Goal: Transaction & Acquisition: Purchase product/service

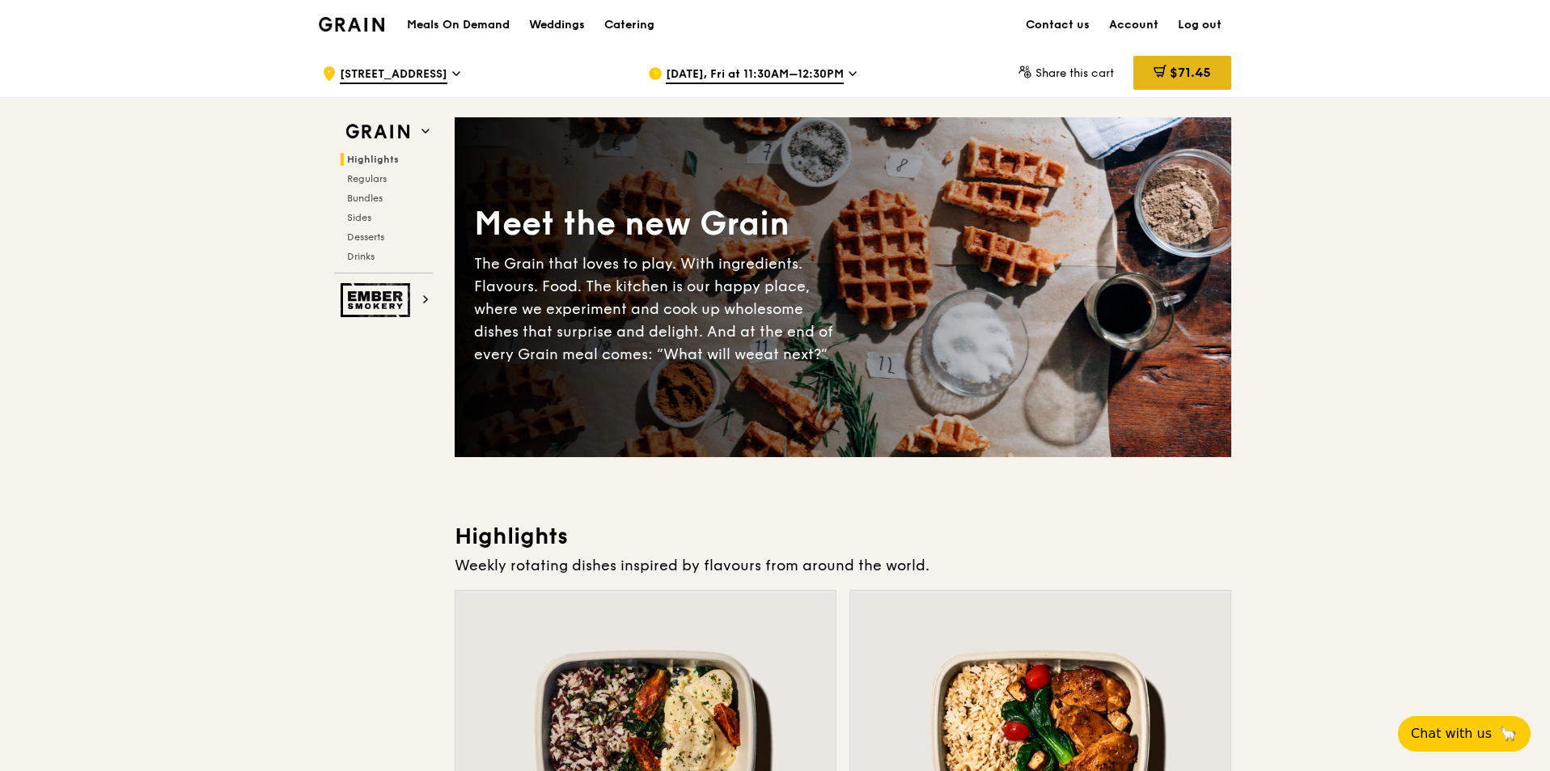
click at [1170, 74] on span "$71.45" at bounding box center [1190, 72] width 41 height 15
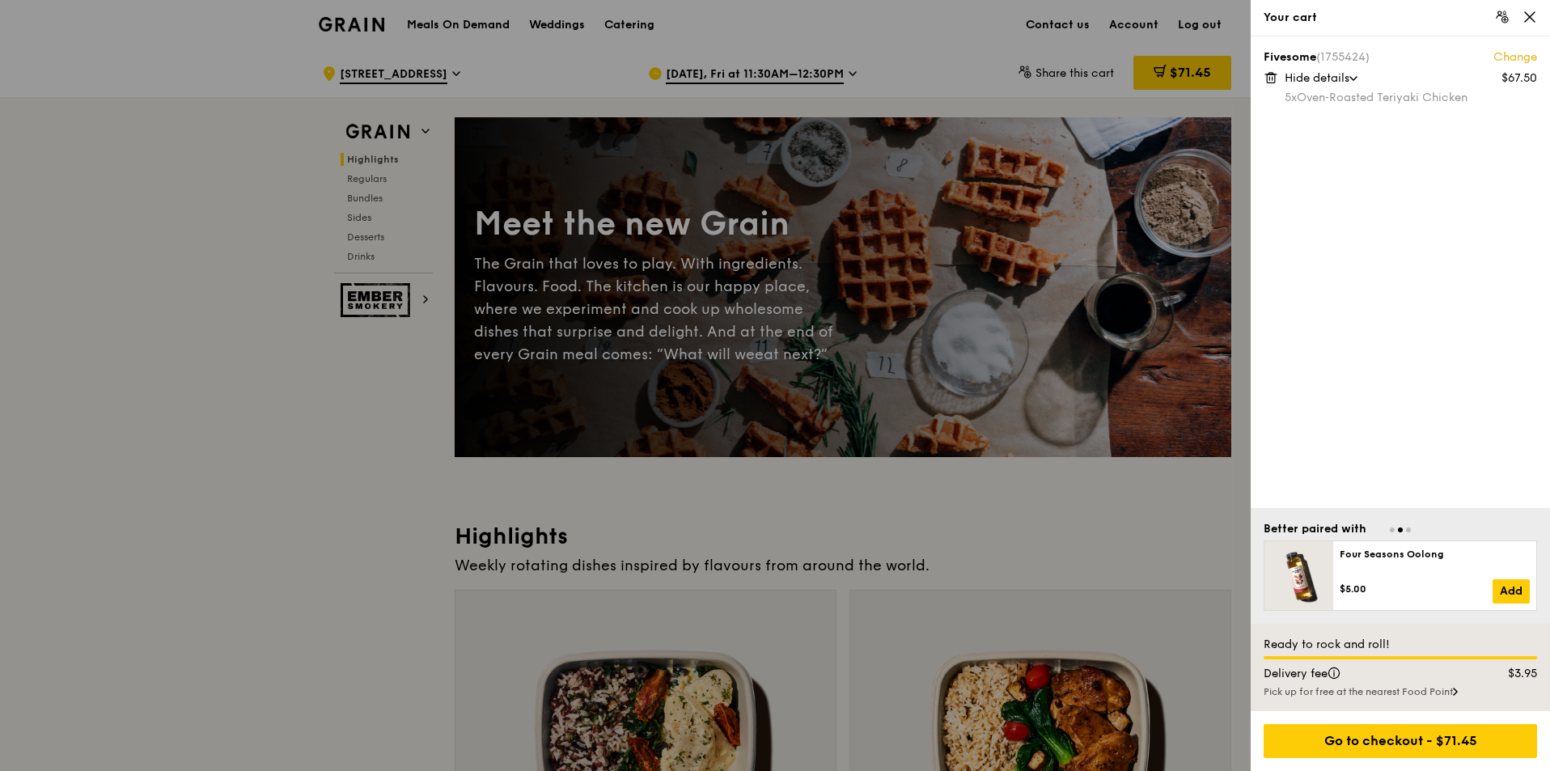
click at [1504, 57] on link "Change" at bounding box center [1516, 57] width 44 height 16
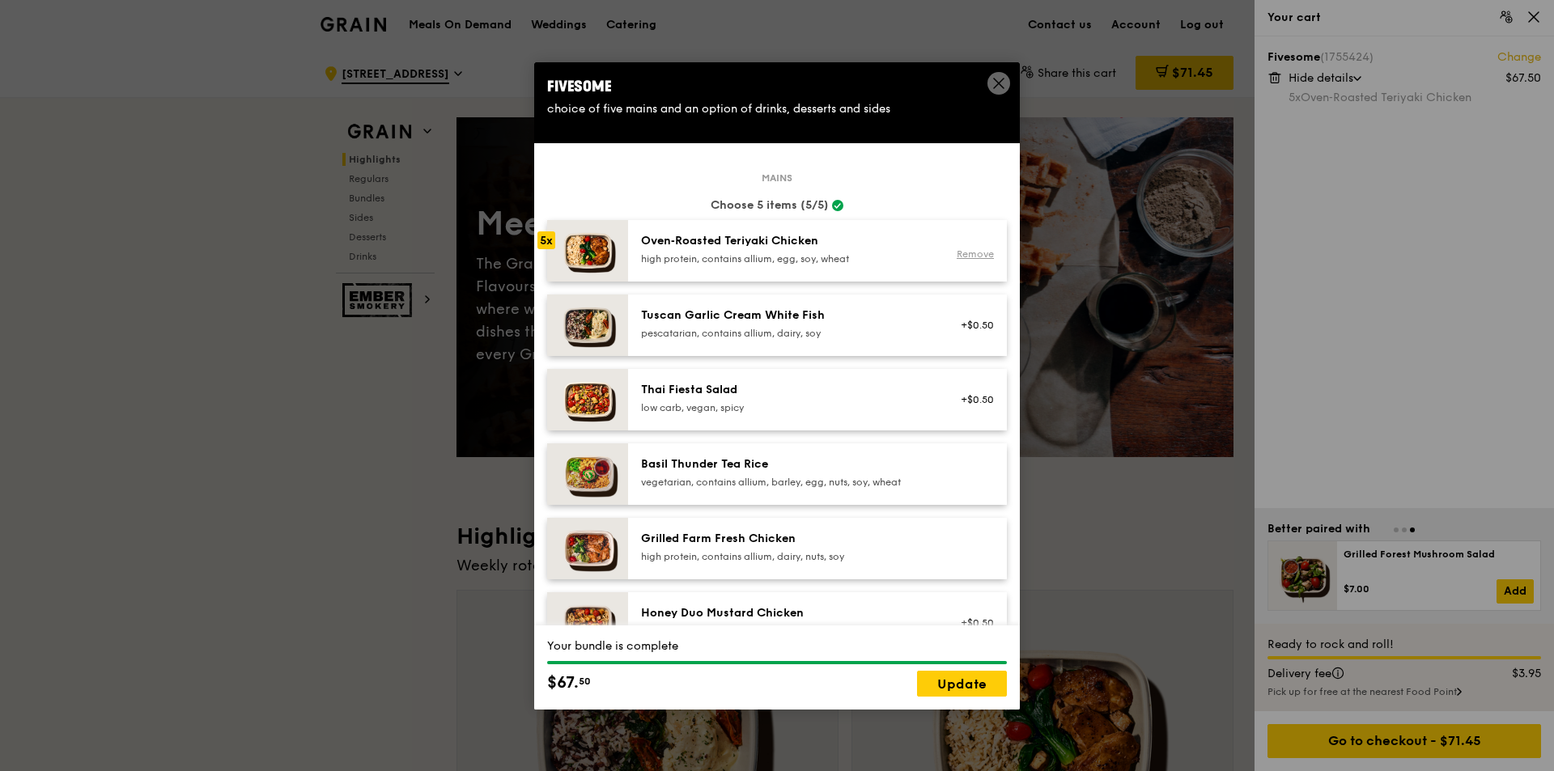
click at [964, 256] on link "Remove" at bounding box center [974, 253] width 37 height 11
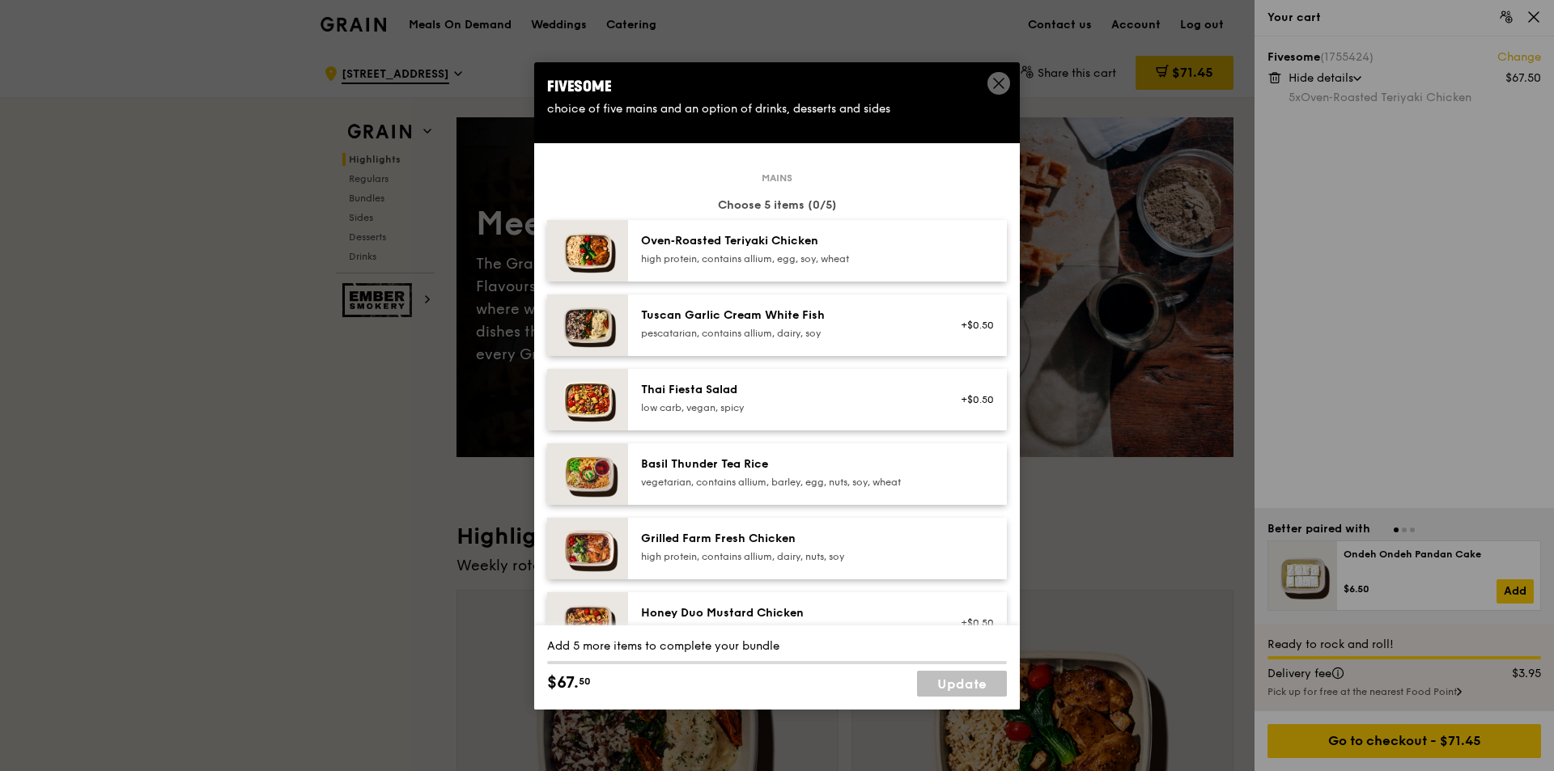
click at [738, 321] on div "Tuscan Garlic Cream White Fish" at bounding box center [786, 315] width 290 height 16
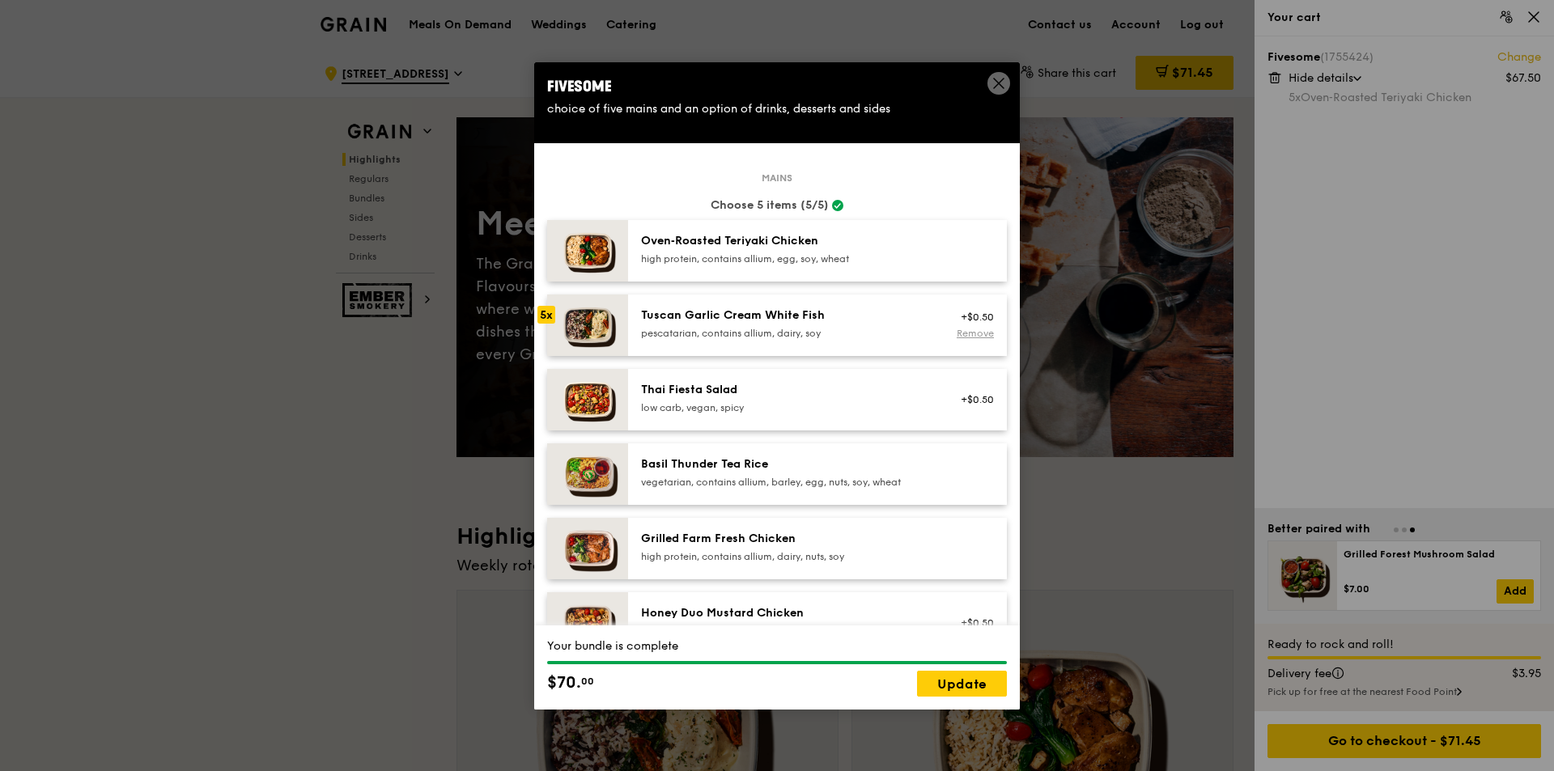
click at [956, 329] on link "Remove" at bounding box center [974, 333] width 37 height 11
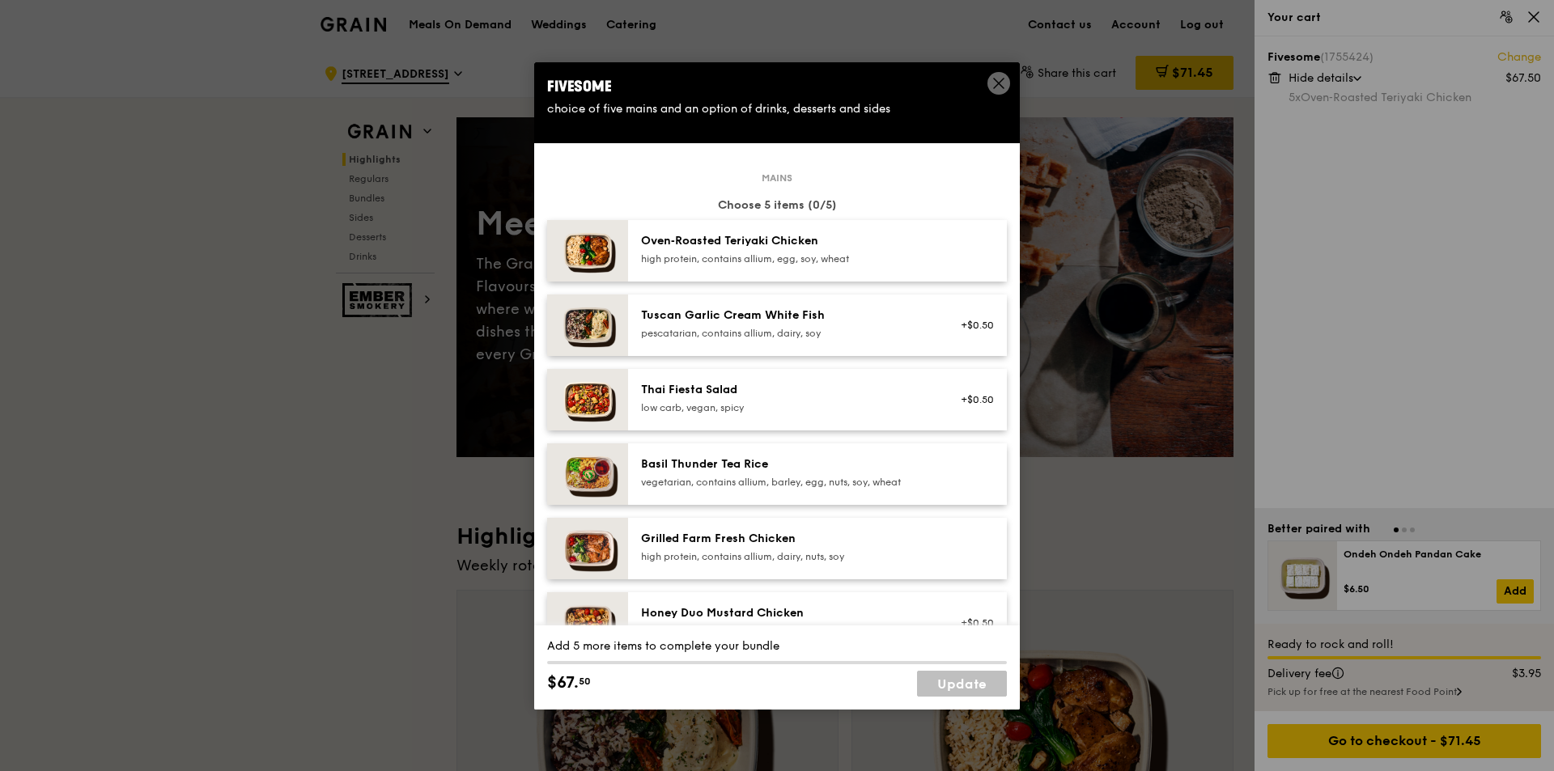
click at [863, 328] on div "pescatarian, contains allium, dairy, soy" at bounding box center [786, 333] width 290 height 13
click at [792, 245] on div "Oven‑Roasted Teriyaki Chicken" at bounding box center [786, 241] width 290 height 16
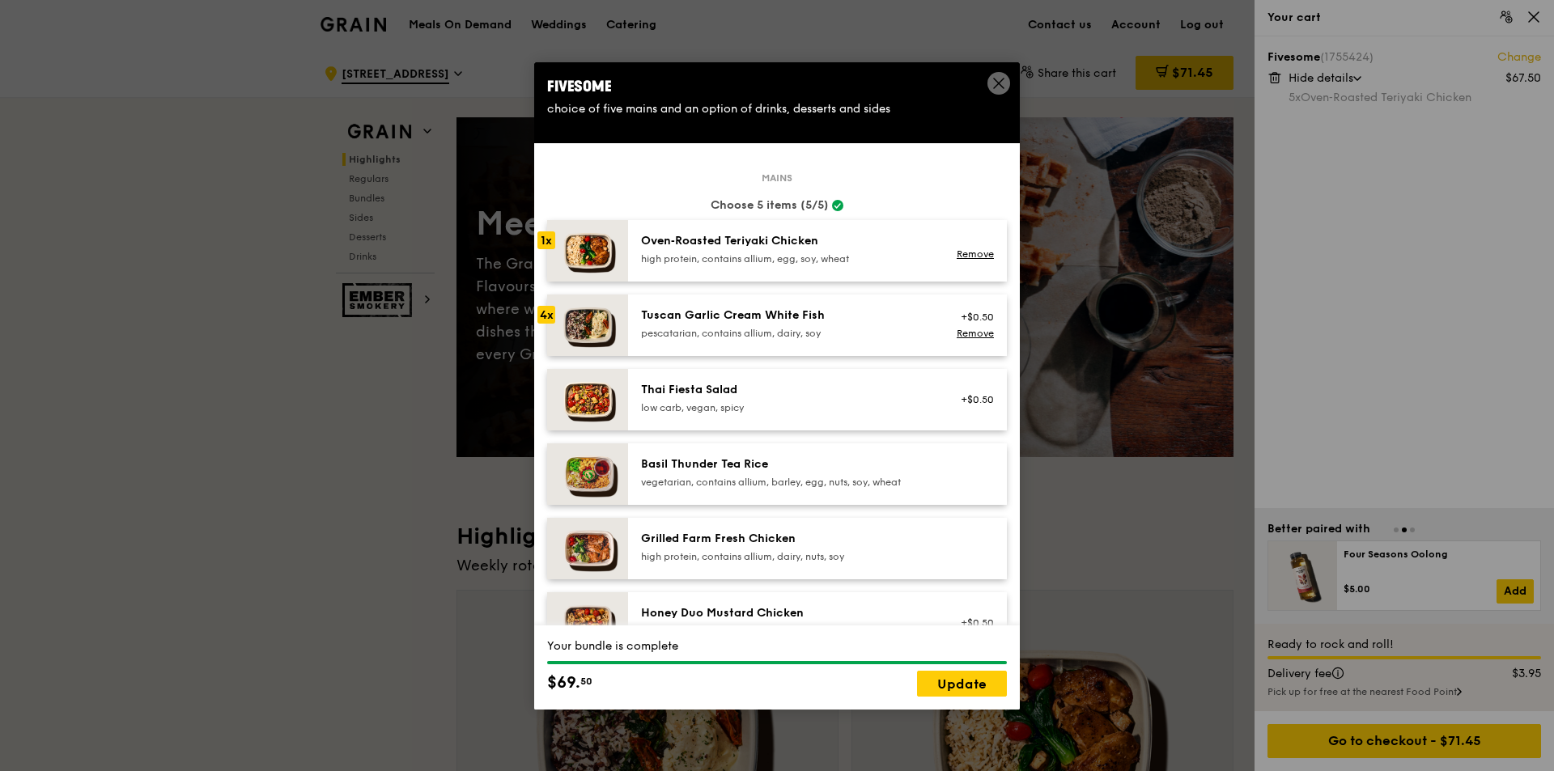
click at [792, 245] on div "Oven‑Roasted Teriyaki Chicken" at bounding box center [786, 241] width 290 height 16
click at [785, 247] on div "Oven‑Roasted Teriyaki Chicken" at bounding box center [786, 241] width 290 height 16
click at [572, 248] on img at bounding box center [587, 250] width 81 height 61
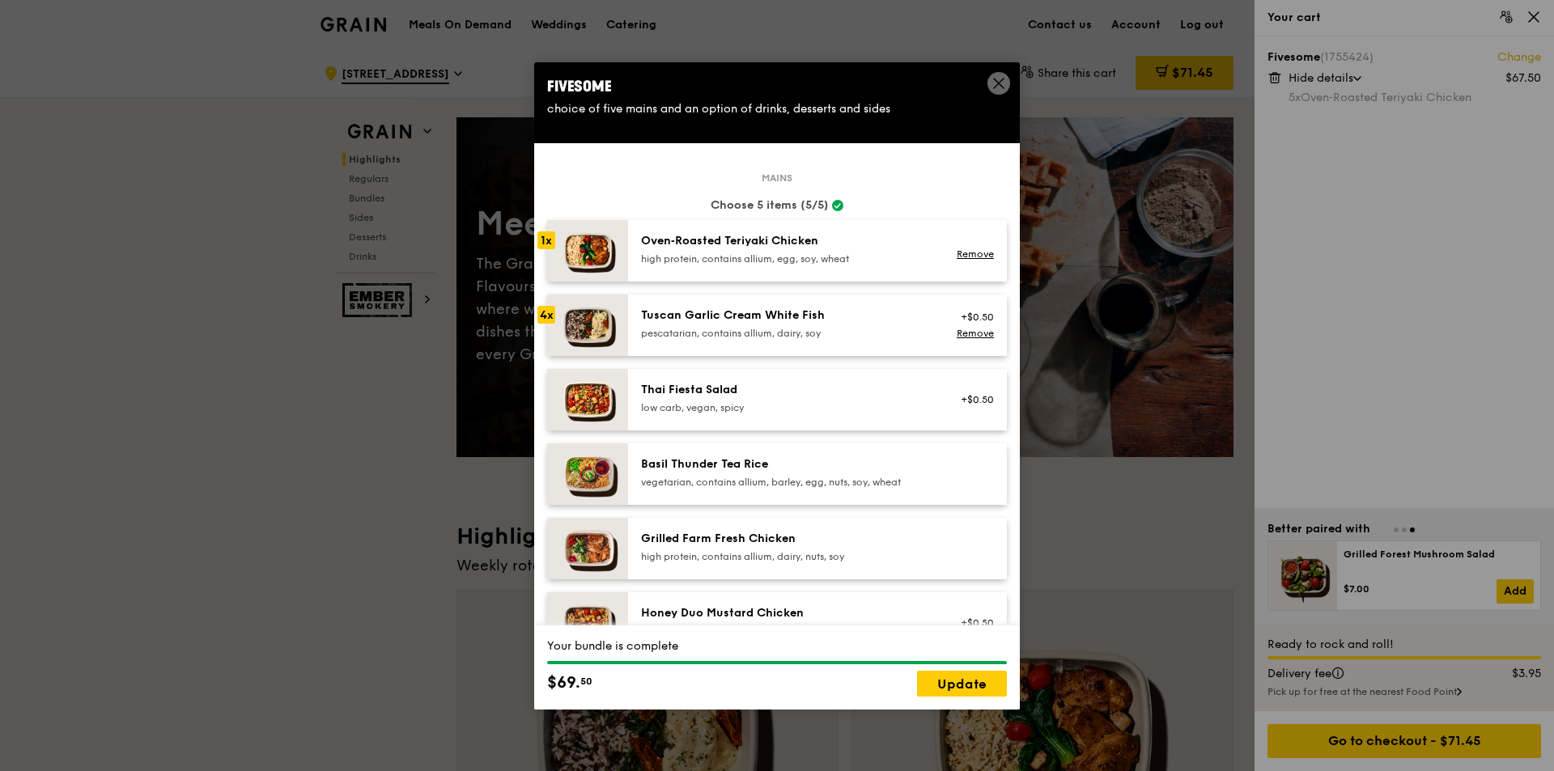
click at [549, 248] on div "1x" at bounding box center [546, 240] width 18 height 18
click at [571, 242] on img at bounding box center [587, 250] width 81 height 61
click at [998, 87] on icon at bounding box center [998, 83] width 15 height 15
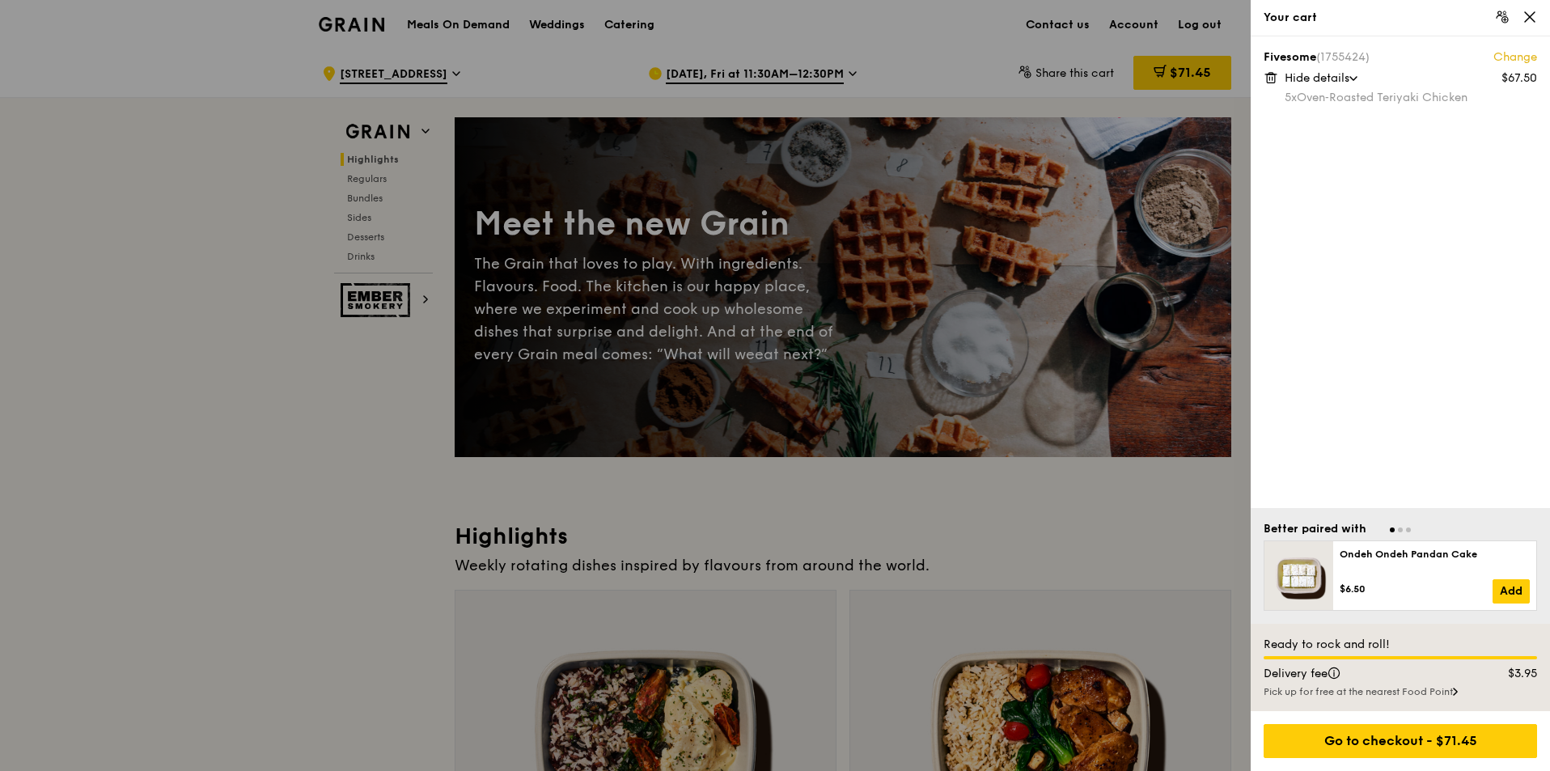
click at [1526, 19] on icon at bounding box center [1530, 17] width 15 height 15
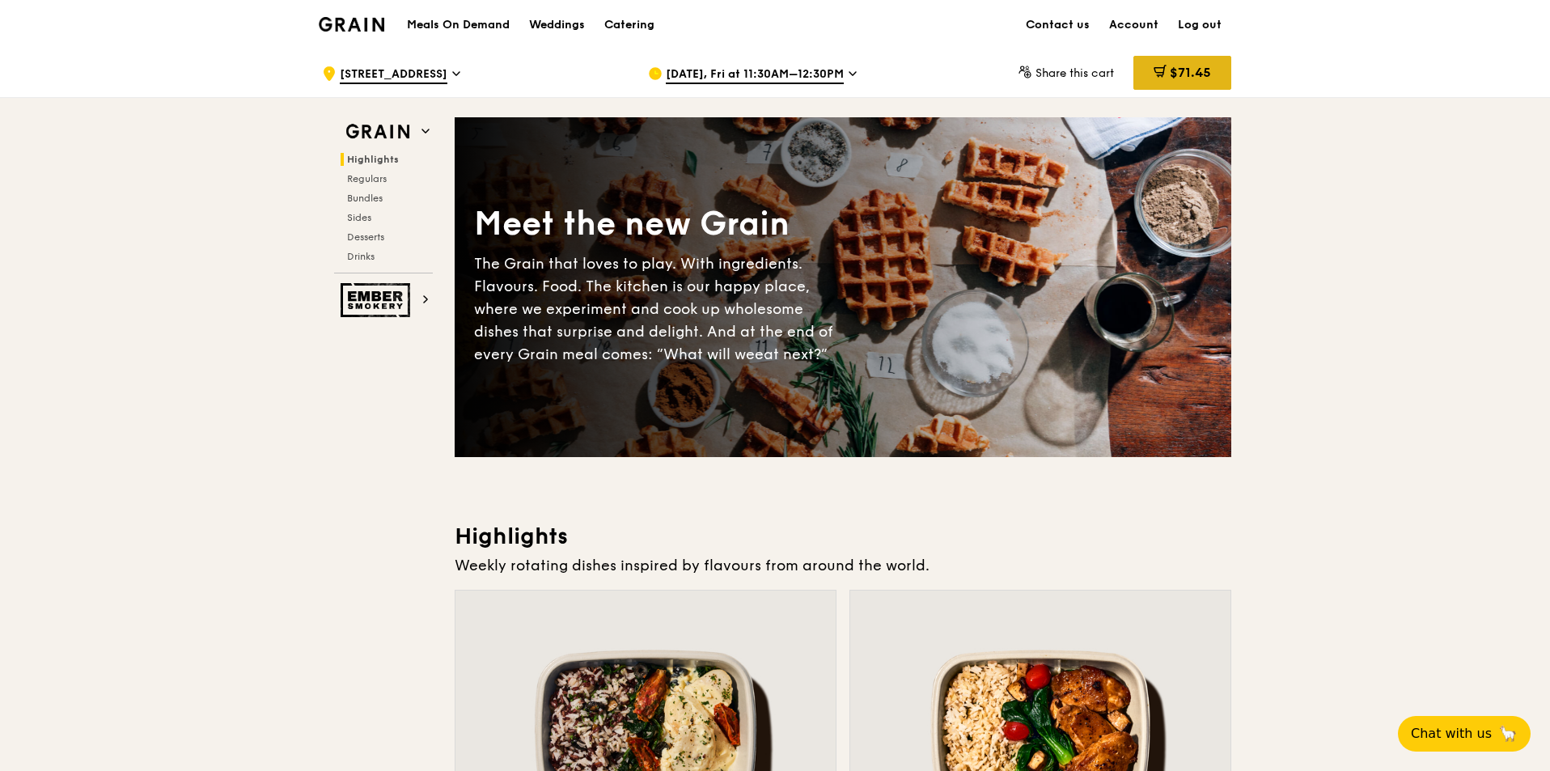
click at [1188, 77] on span "$71.45" at bounding box center [1190, 72] width 41 height 15
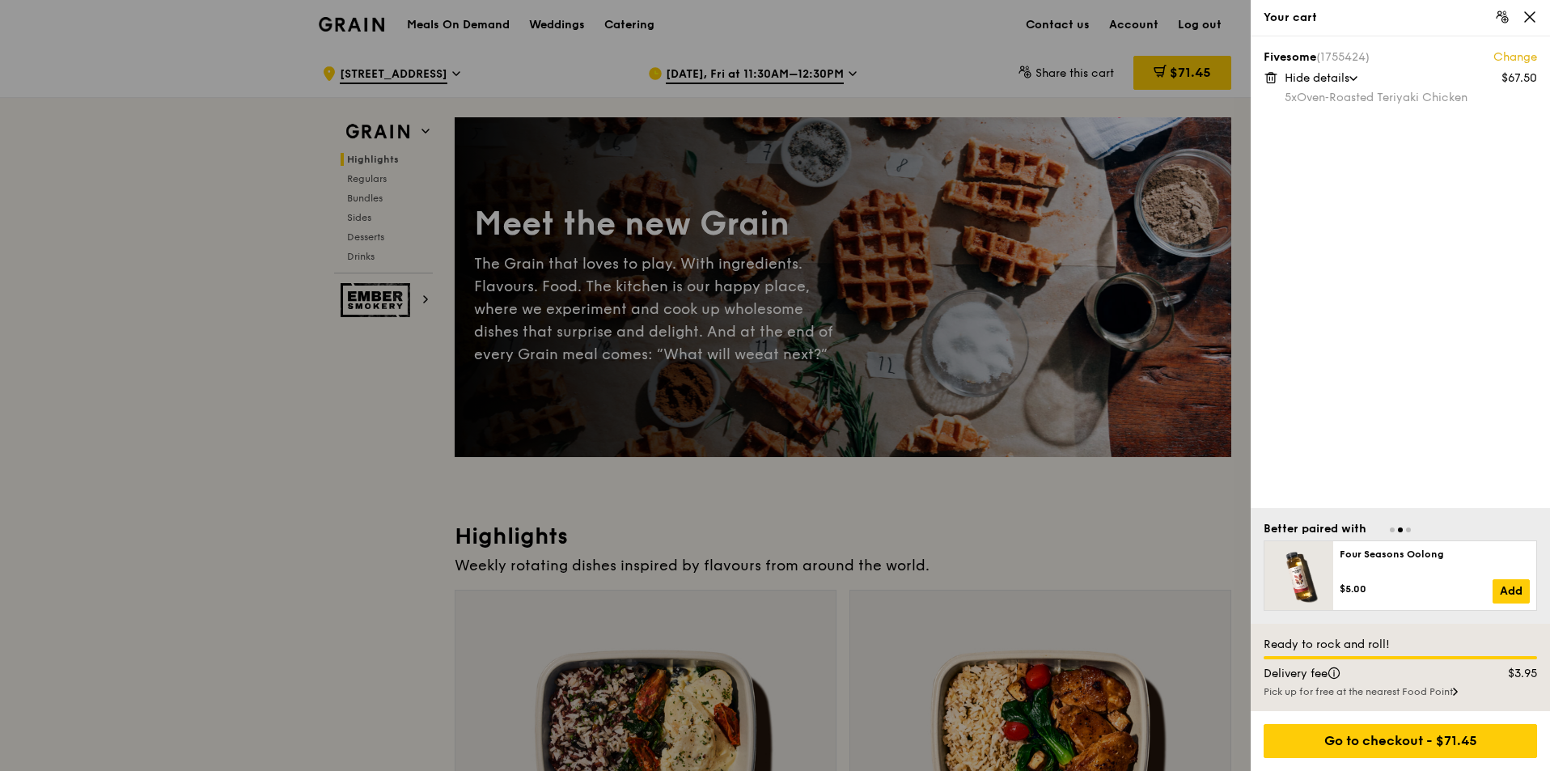
click at [1516, 54] on link "Change" at bounding box center [1516, 57] width 44 height 16
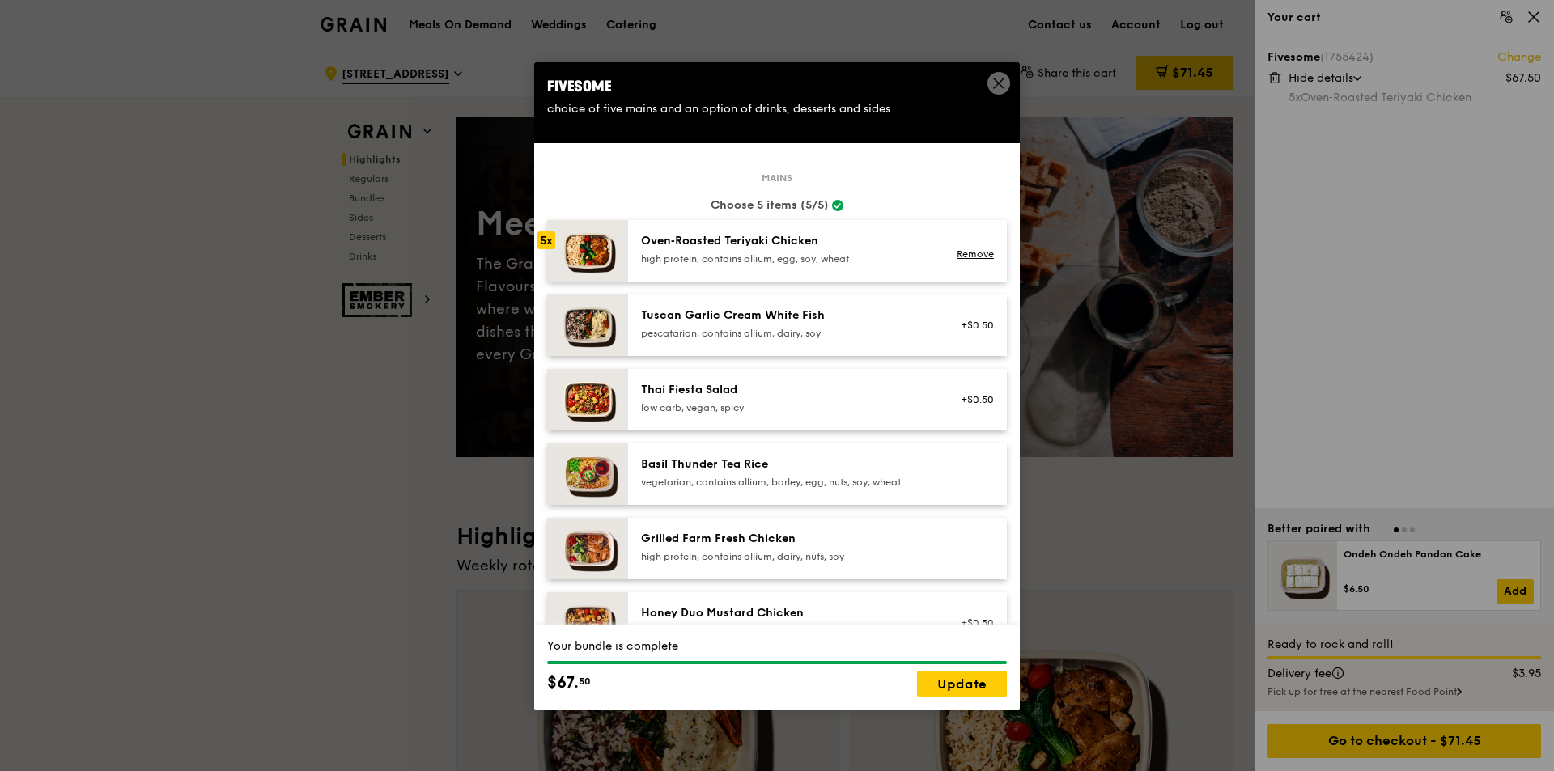
click at [990, 78] on span at bounding box center [998, 83] width 23 height 23
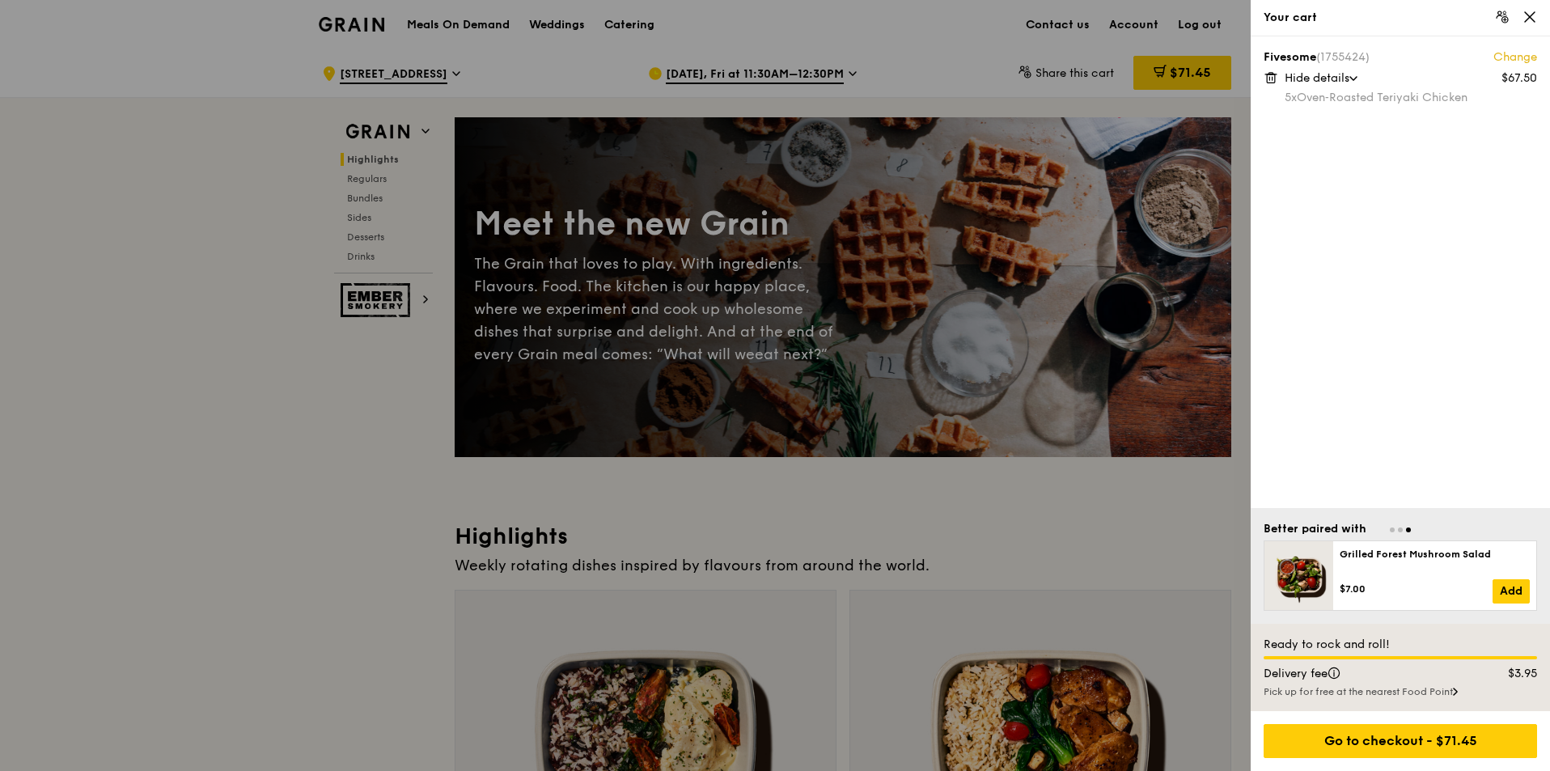
click at [1514, 60] on link "Change" at bounding box center [1516, 57] width 44 height 16
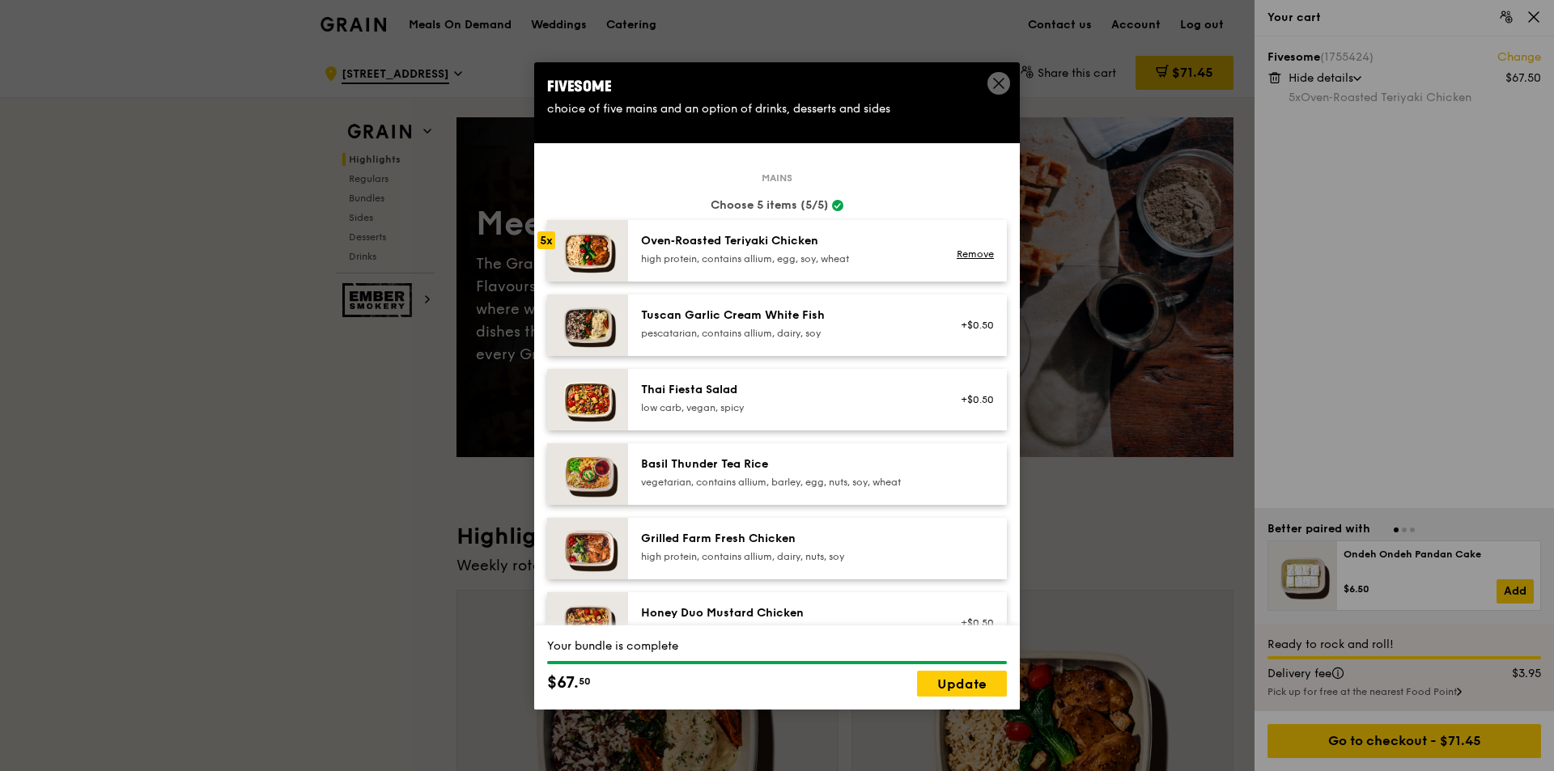
click at [998, 86] on icon at bounding box center [998, 83] width 15 height 15
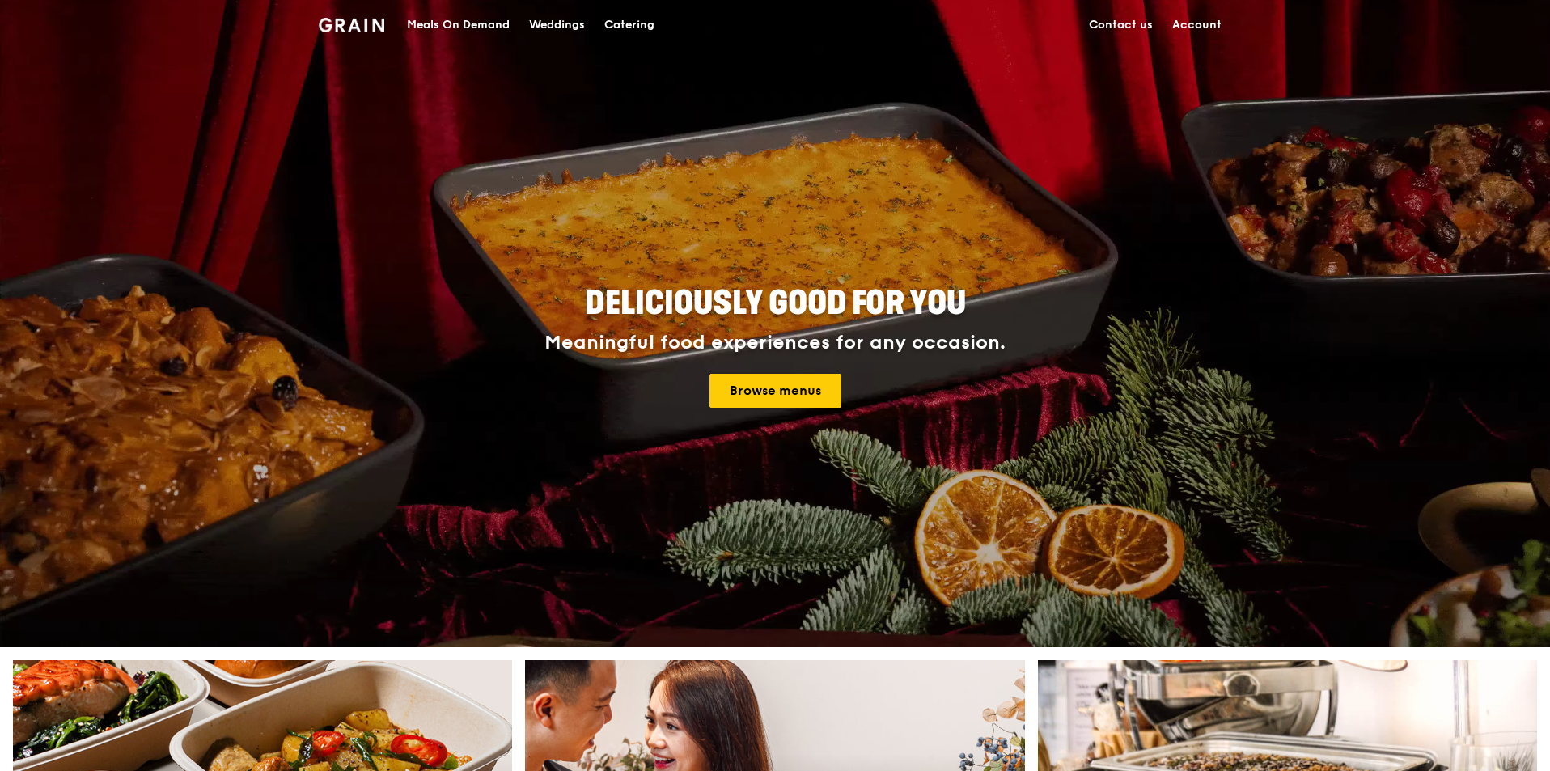
click at [437, 25] on div "Meals On Demand" at bounding box center [458, 25] width 103 height 49
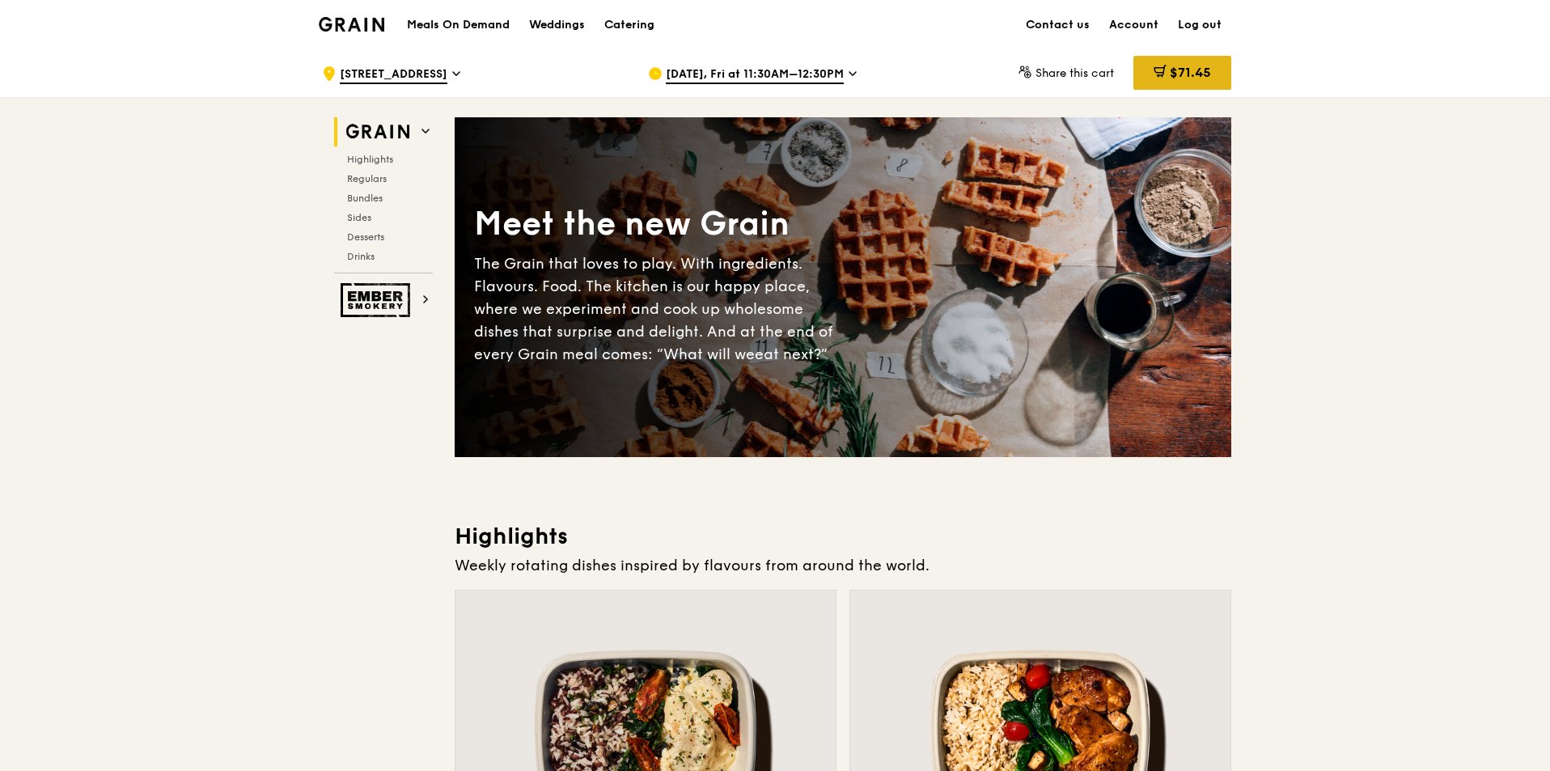
click at [1188, 84] on div "$71.45" at bounding box center [1183, 73] width 98 height 34
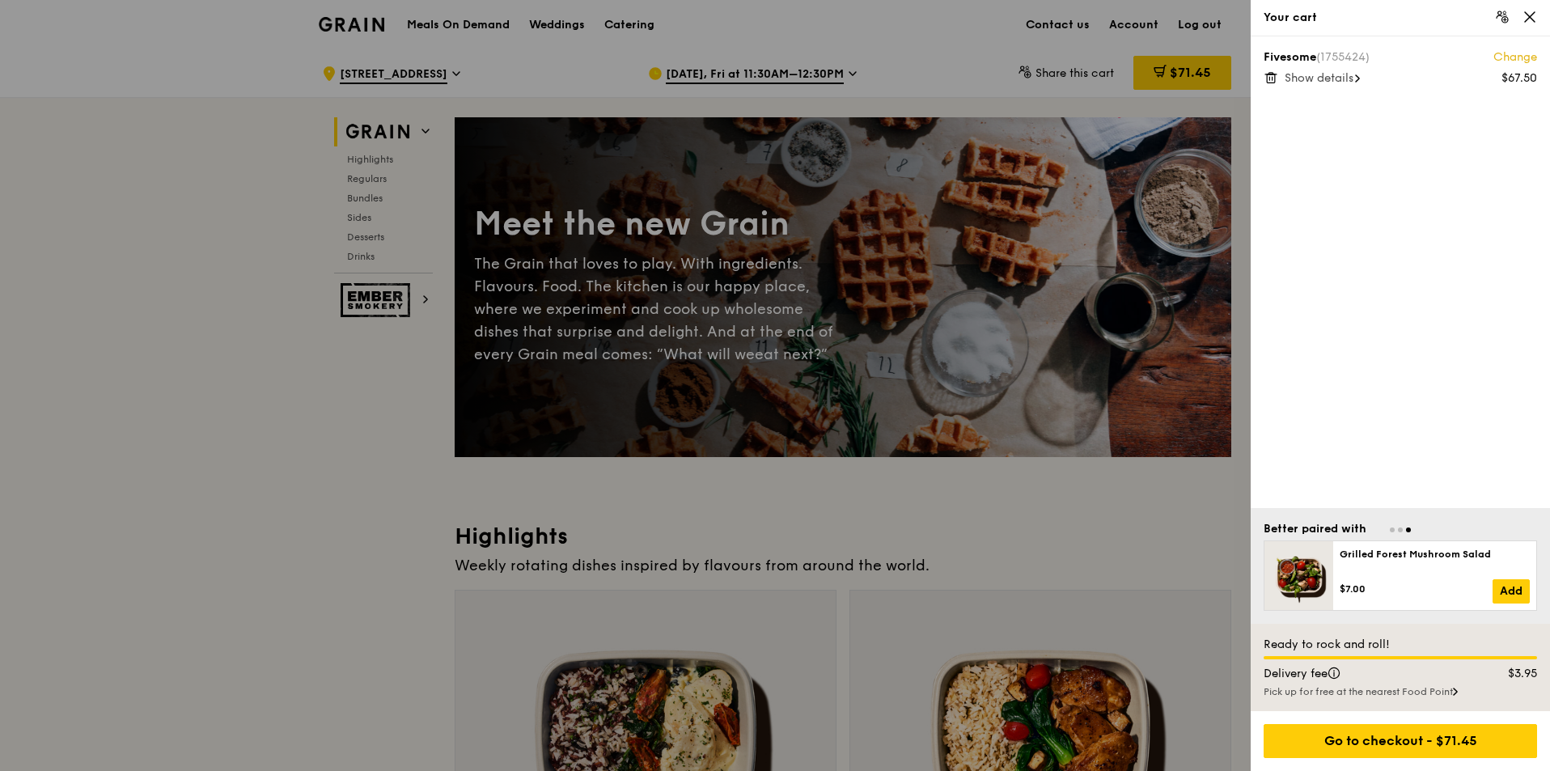
click at [949, 560] on div at bounding box center [775, 385] width 1550 height 771
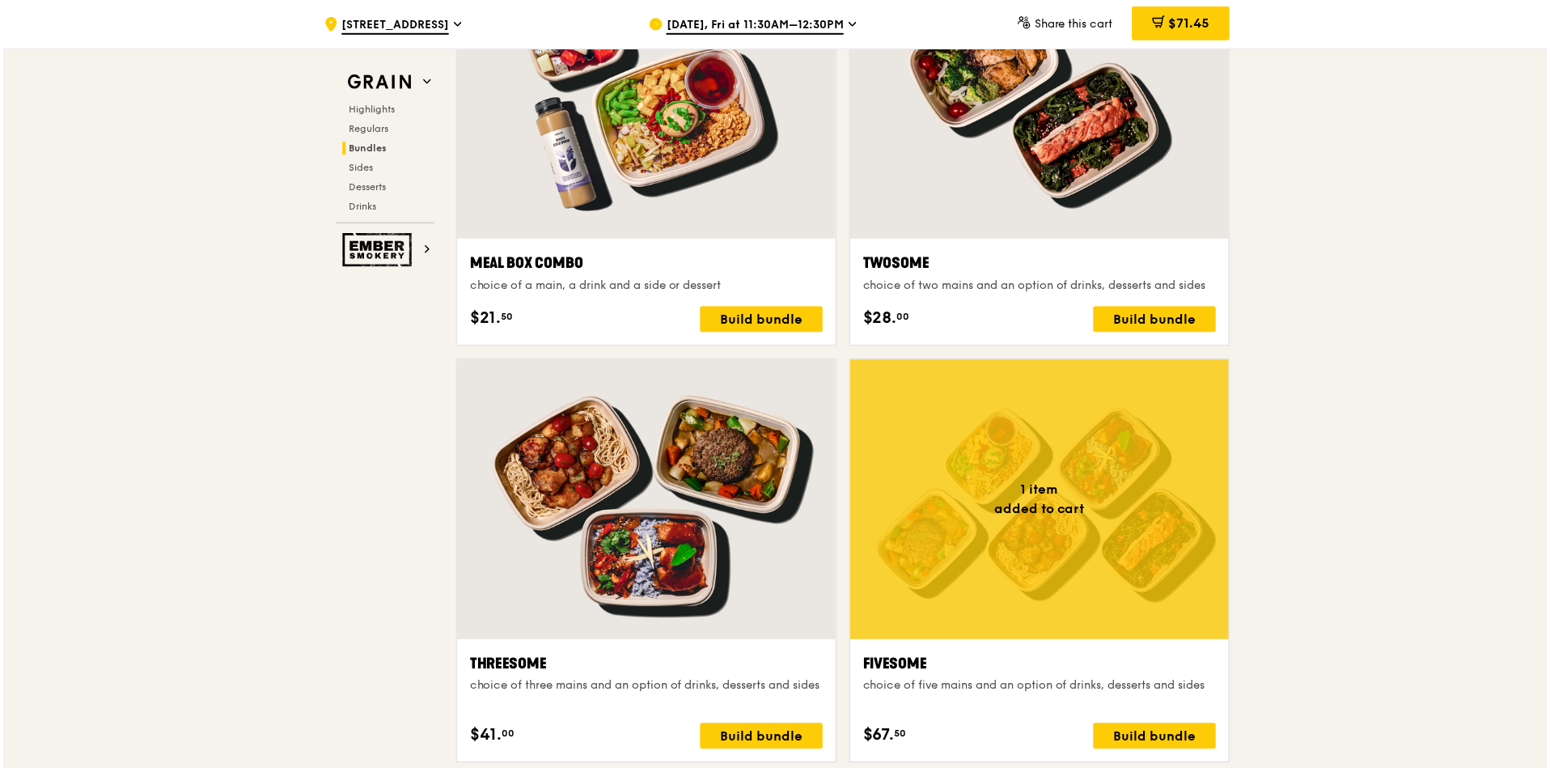
scroll to position [2498, 0]
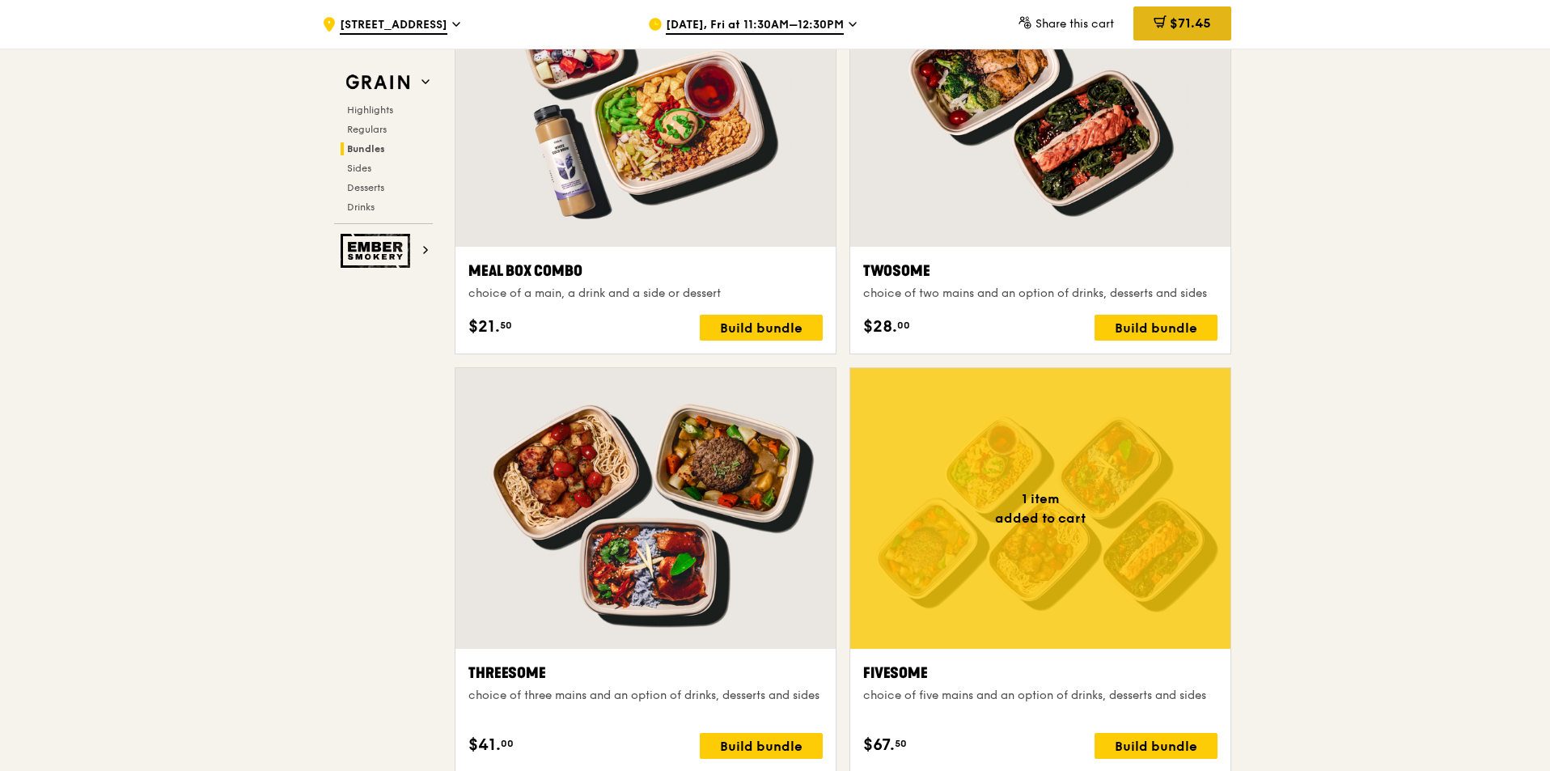
click at [1186, 32] on div "$71.45" at bounding box center [1183, 23] width 98 height 34
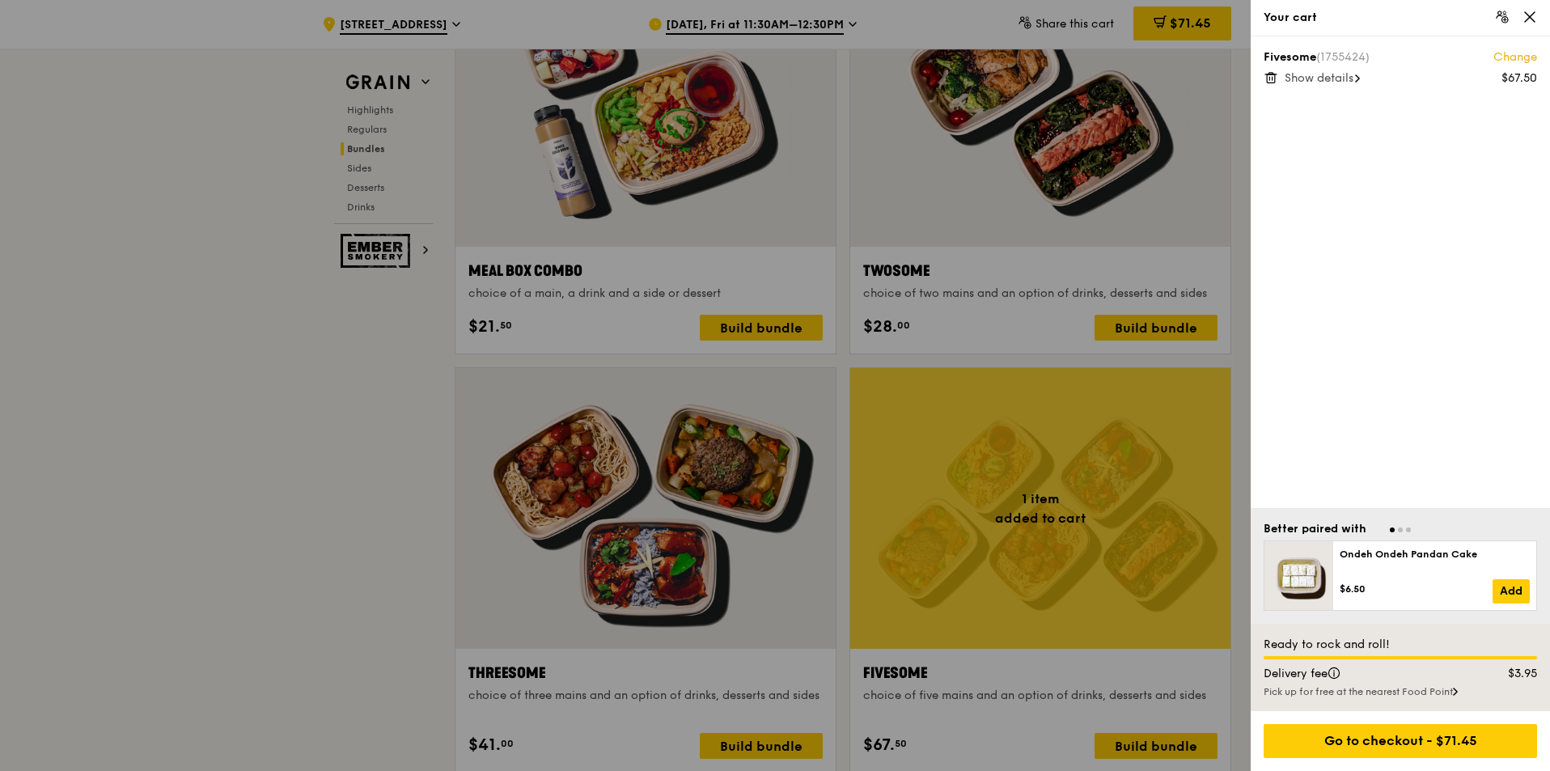
click at [1511, 55] on link "Change" at bounding box center [1516, 57] width 44 height 16
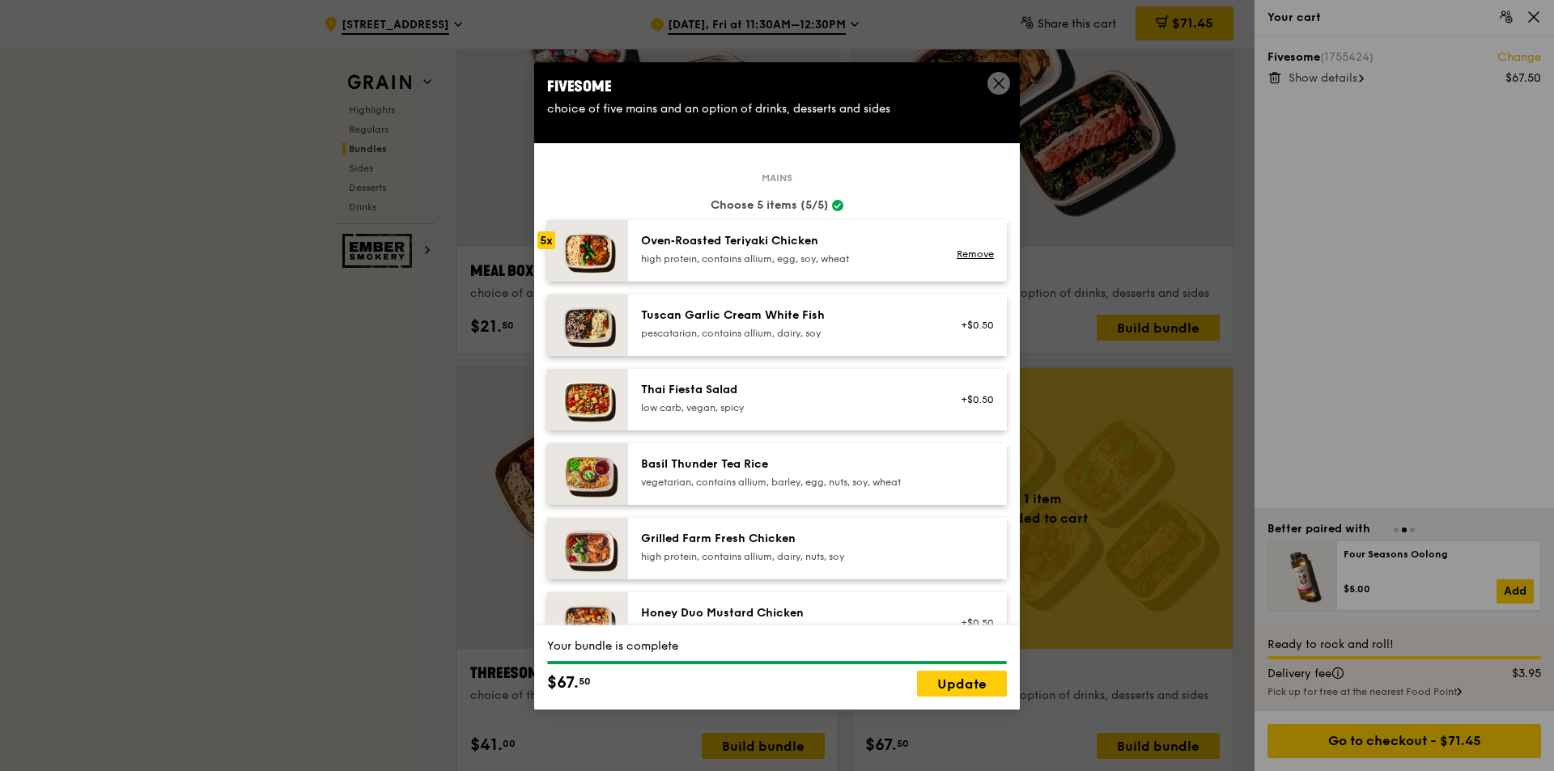
click at [997, 78] on icon at bounding box center [998, 83] width 15 height 15
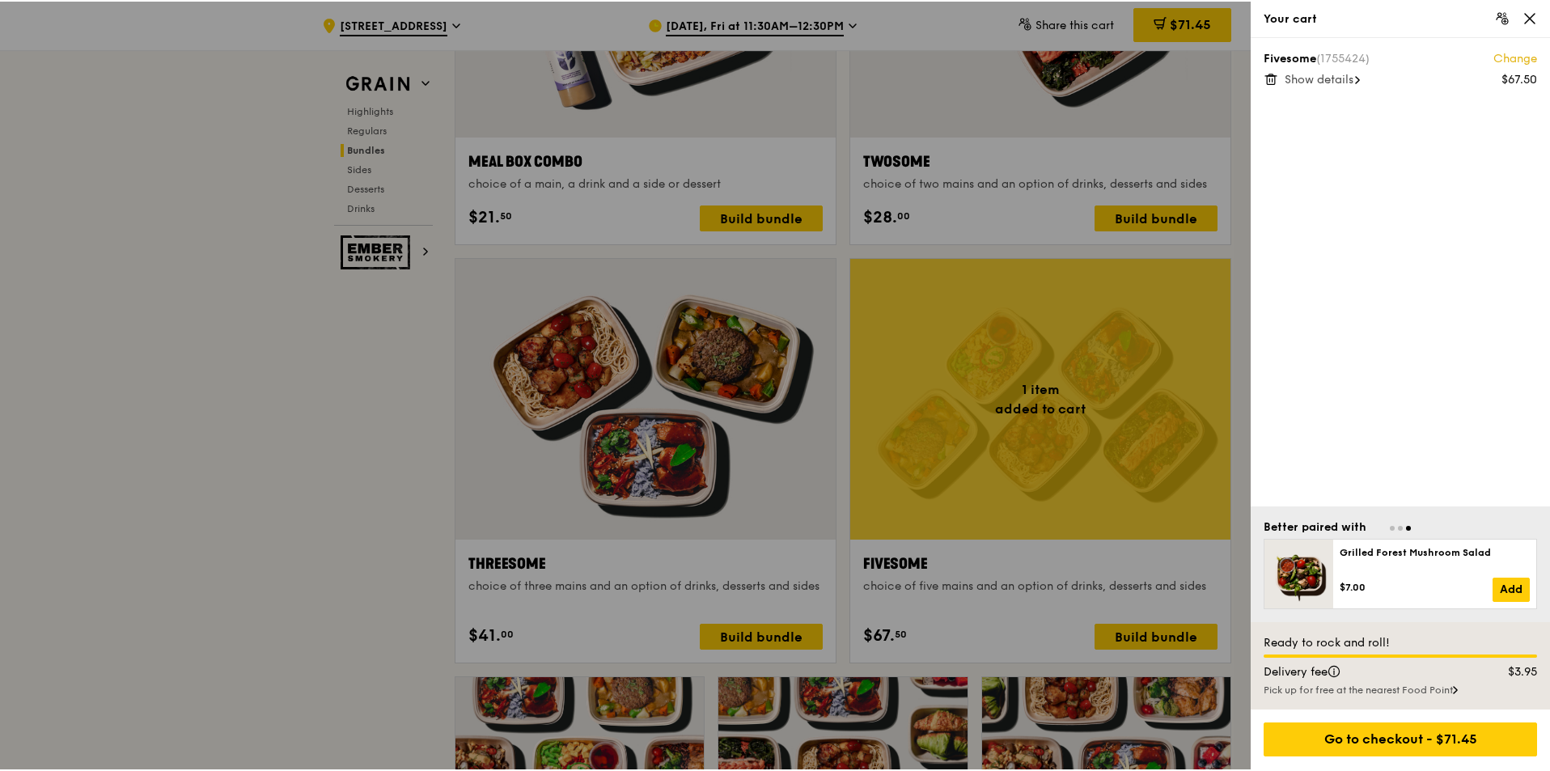
scroll to position [2595, 0]
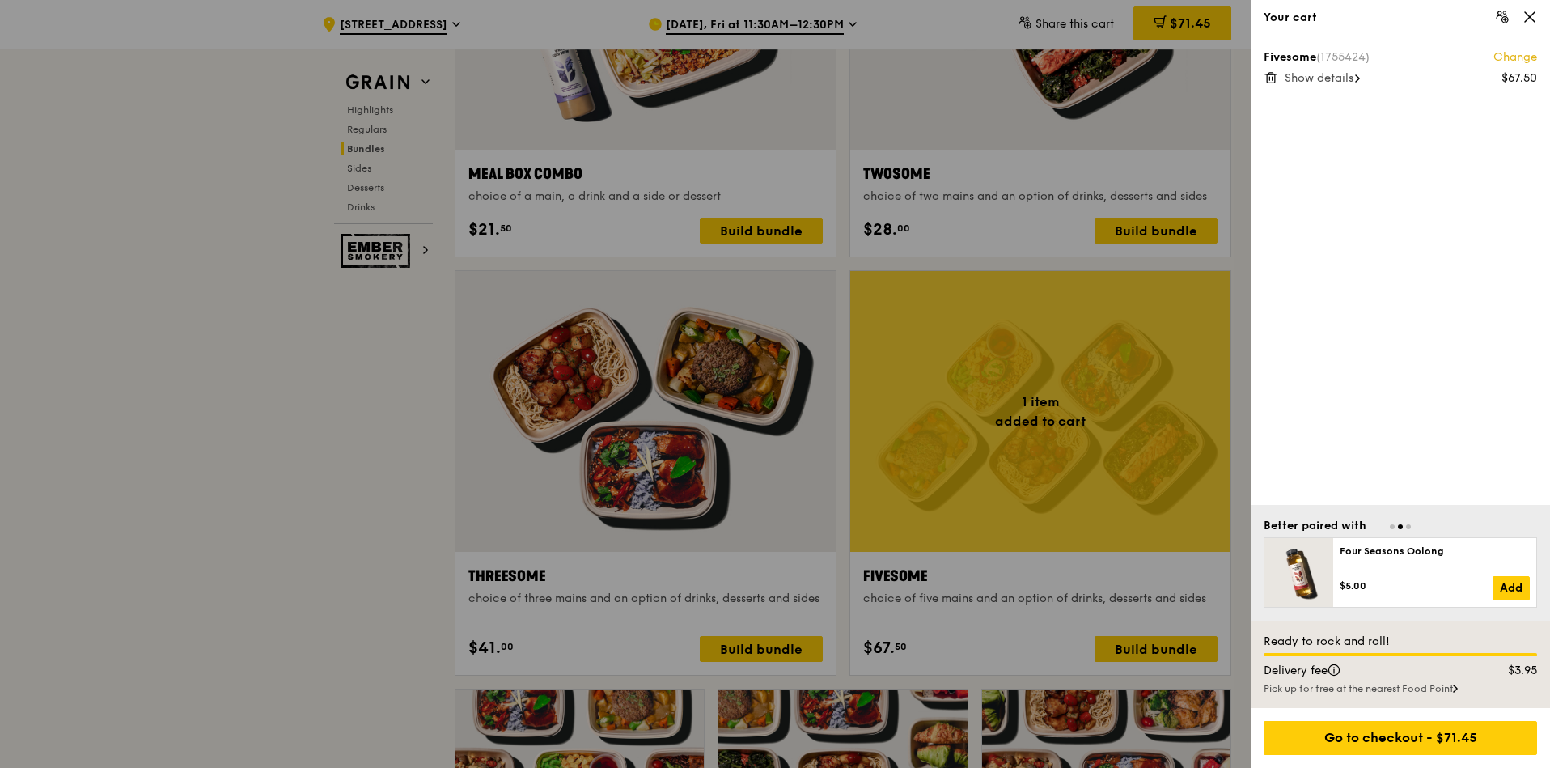
click at [777, 651] on div at bounding box center [775, 384] width 1550 height 768
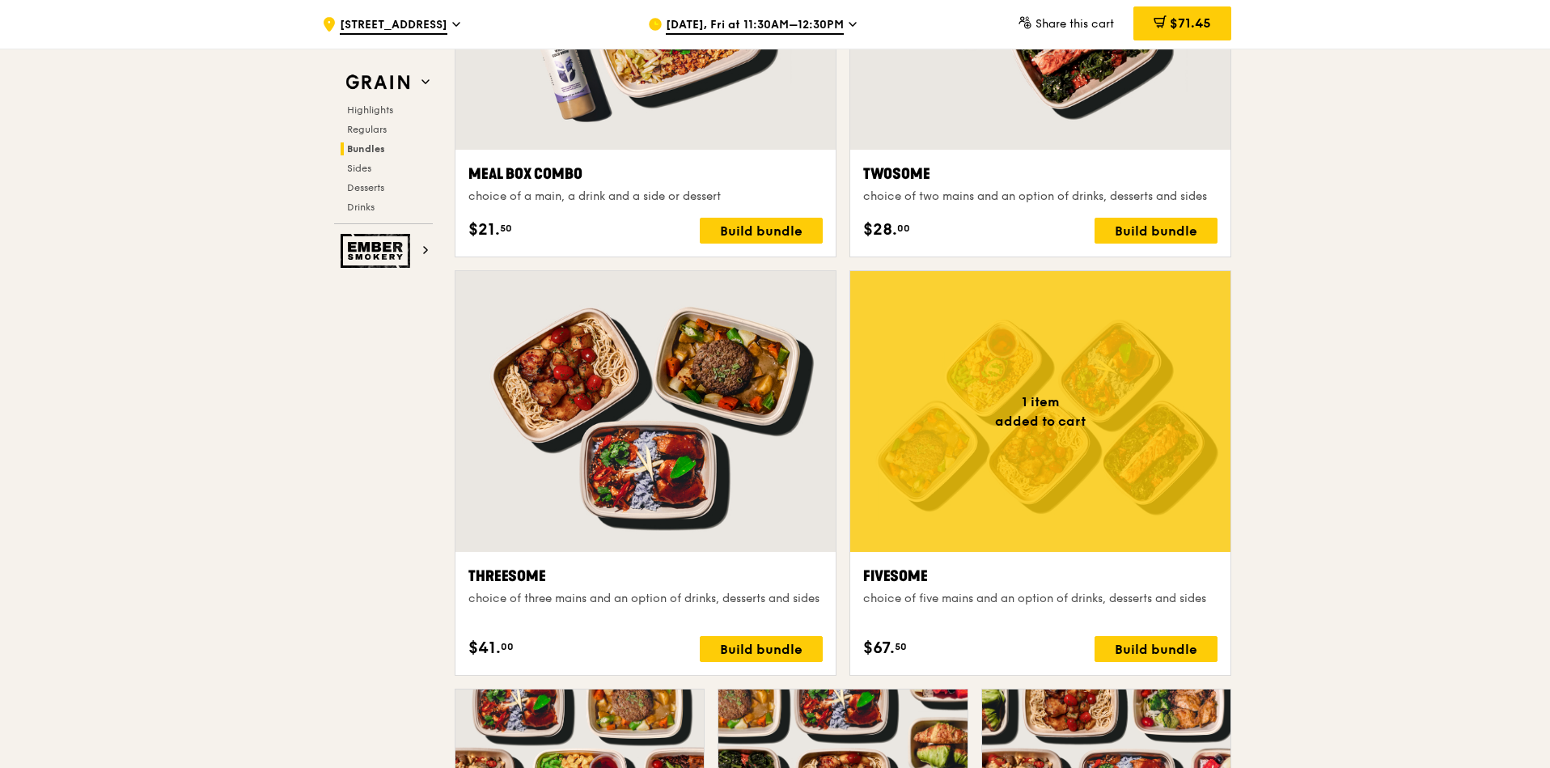
drag, startPoint x: 785, startPoint y: 647, endPoint x: 663, endPoint y: 646, distance: 121.4
click at [663, 646] on div "$41. 00 Build bundle" at bounding box center [645, 649] width 354 height 26
click at [729, 647] on div "Build bundle" at bounding box center [761, 649] width 123 height 26
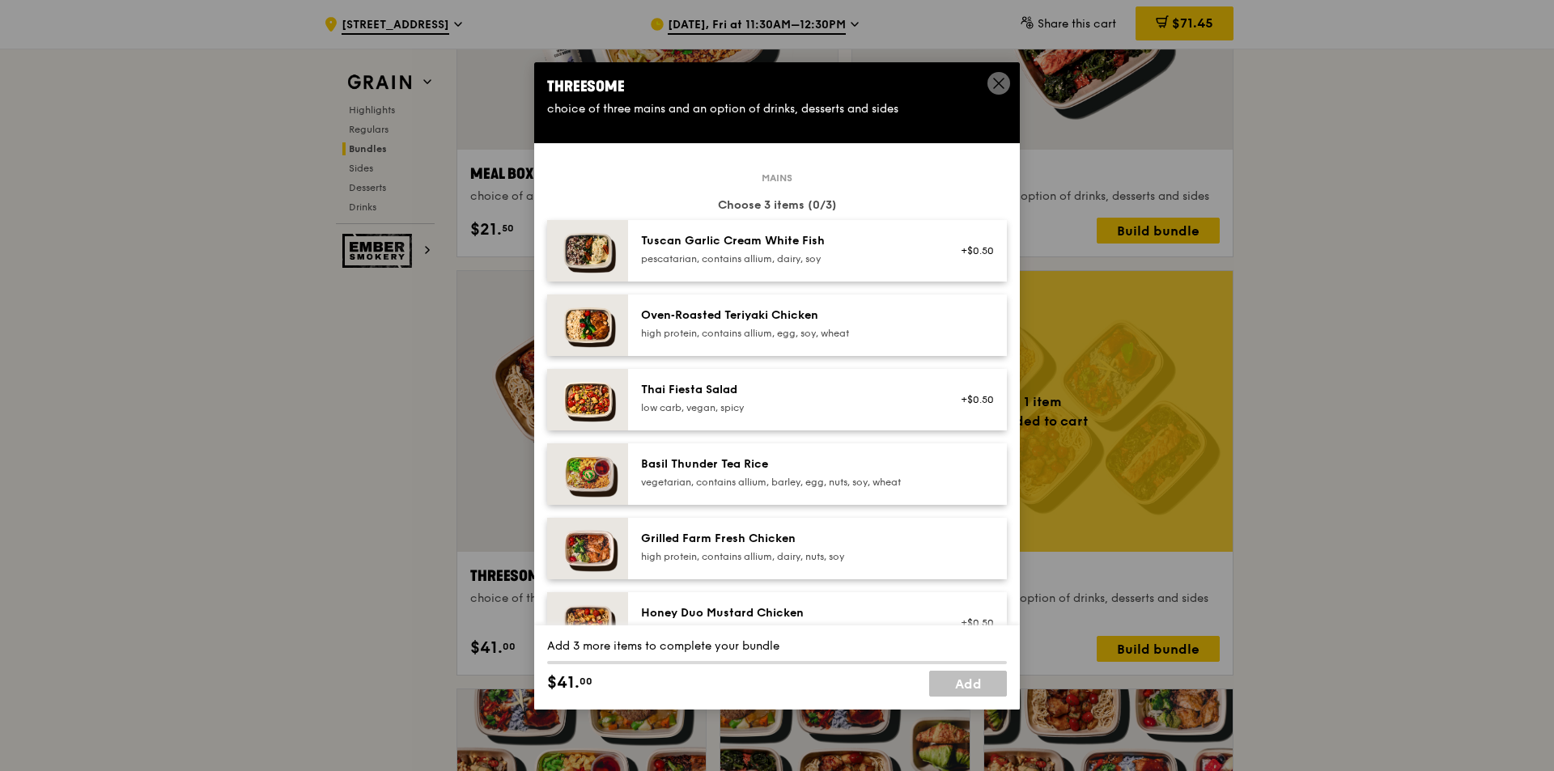
click at [813, 247] on div "Tuscan Garlic Cream White Fish" at bounding box center [786, 241] width 290 height 16
click at [816, 250] on div "Tuscan Garlic Cream White Fish pescatarian, contains allium, dairy, soy" at bounding box center [786, 249] width 290 height 32
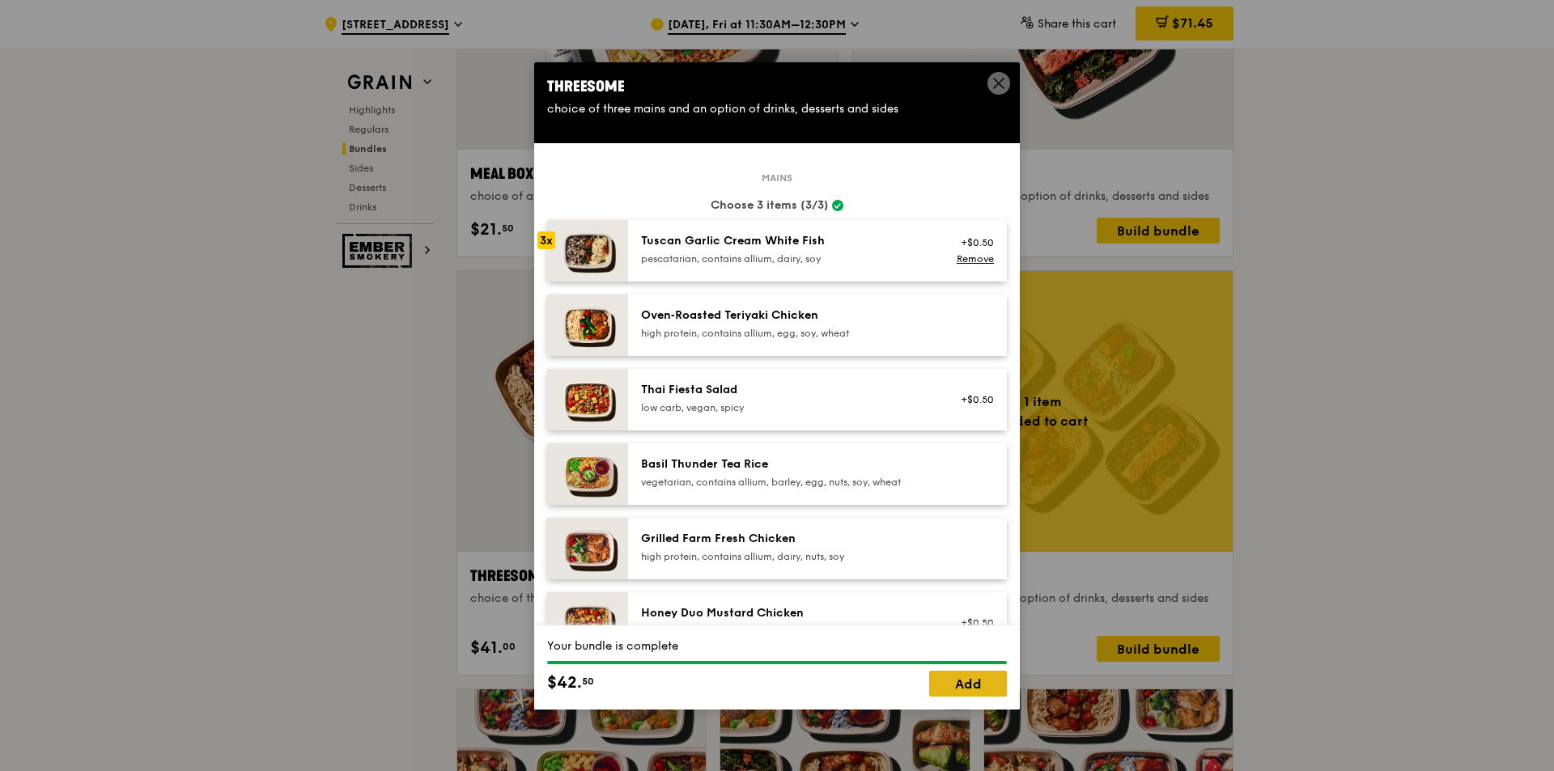
click at [990, 676] on link "Add" at bounding box center [968, 684] width 78 height 26
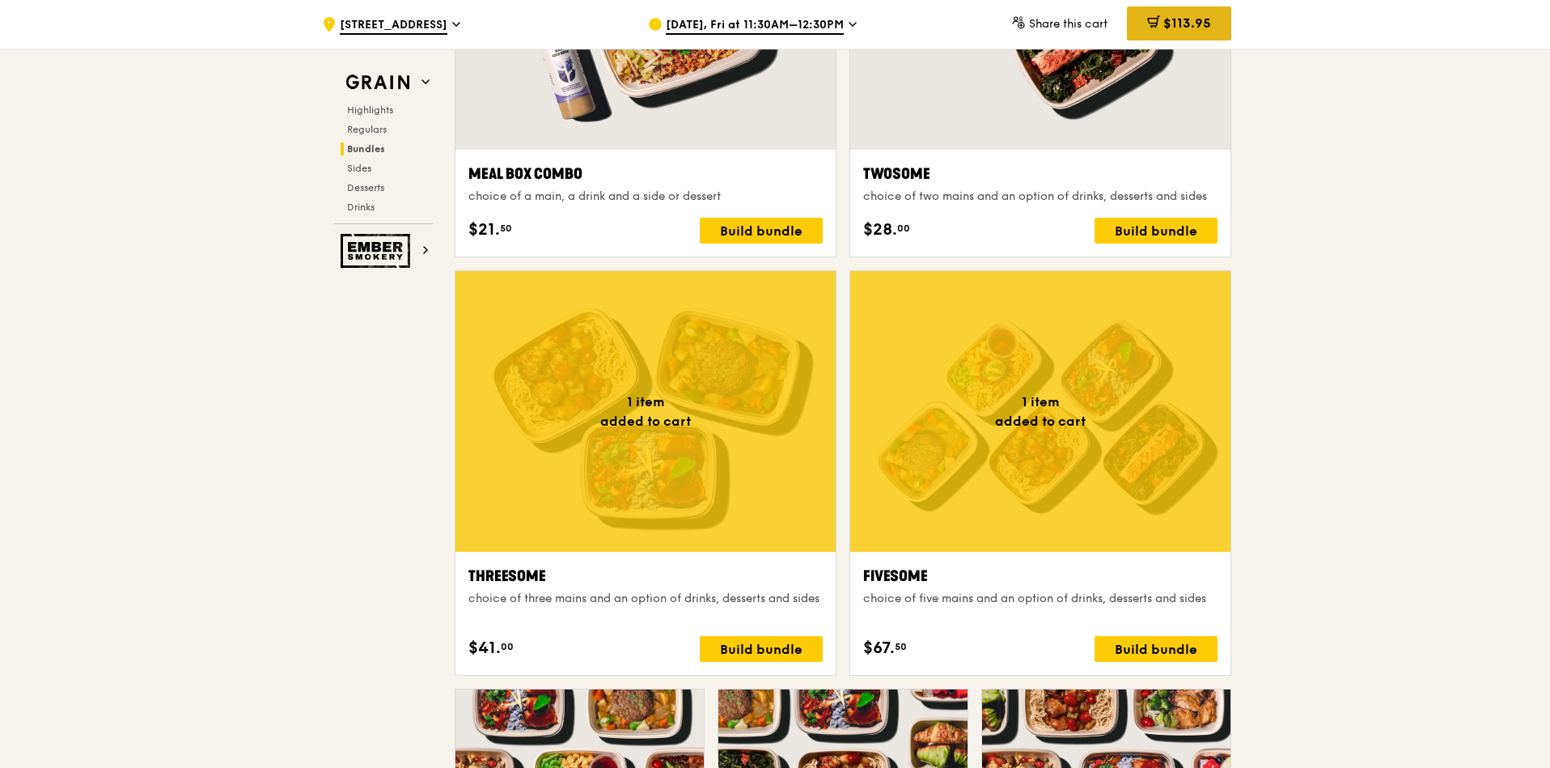
click at [1166, 28] on span "$113.95" at bounding box center [1188, 22] width 48 height 15
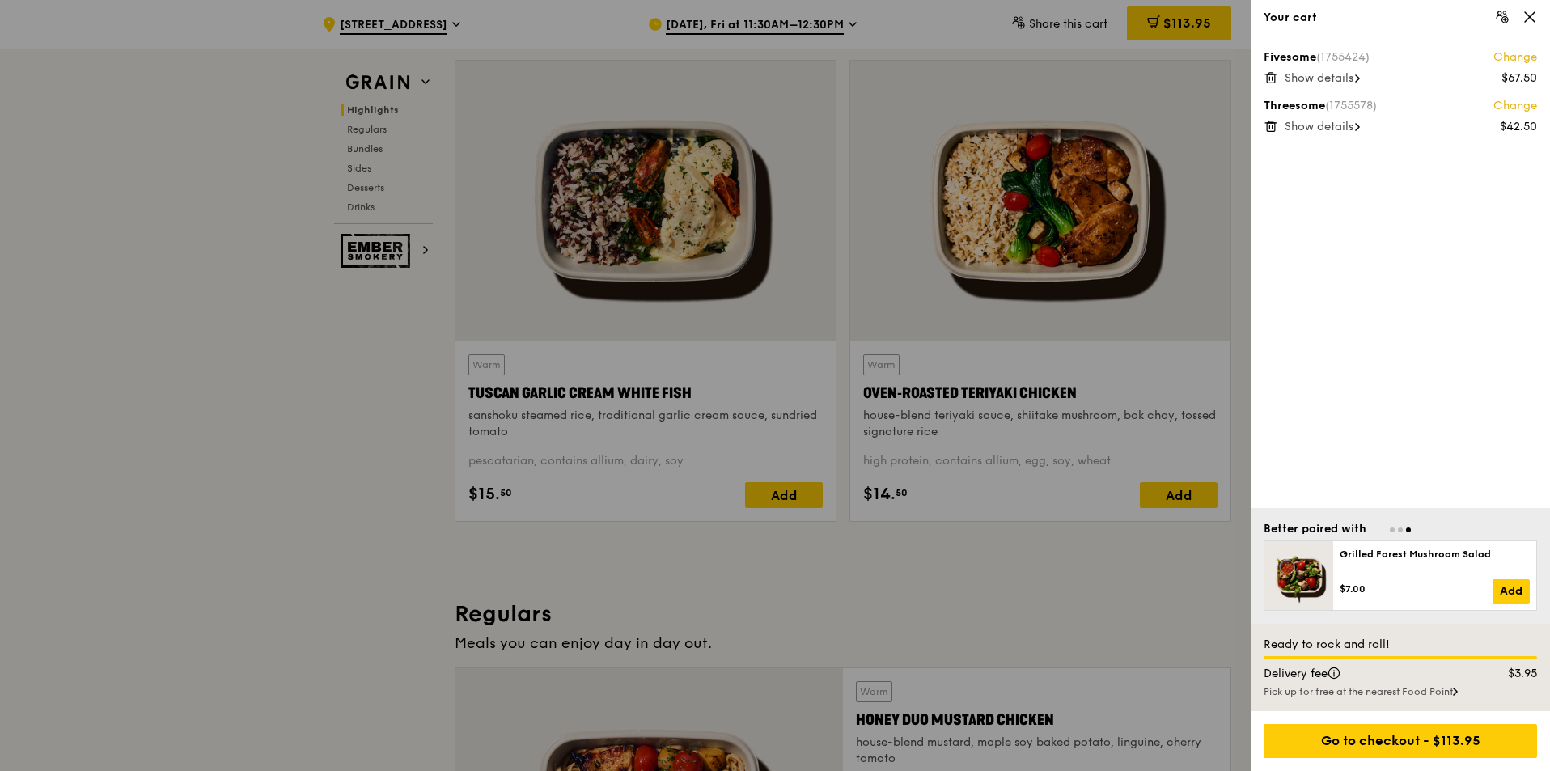
scroll to position [534, 0]
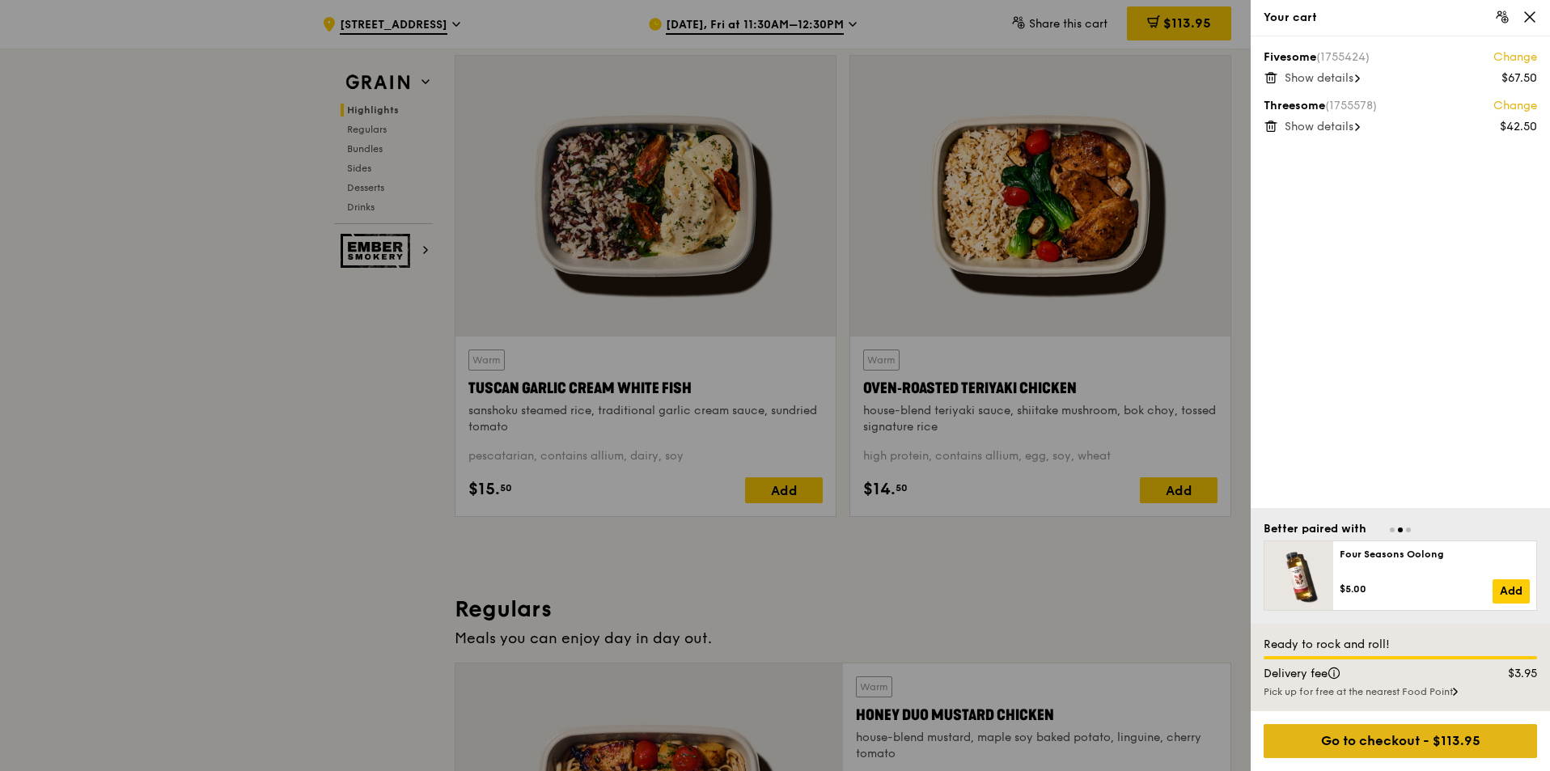
click at [1371, 735] on div "Go to checkout - $113.95" at bounding box center [1400, 741] width 273 height 34
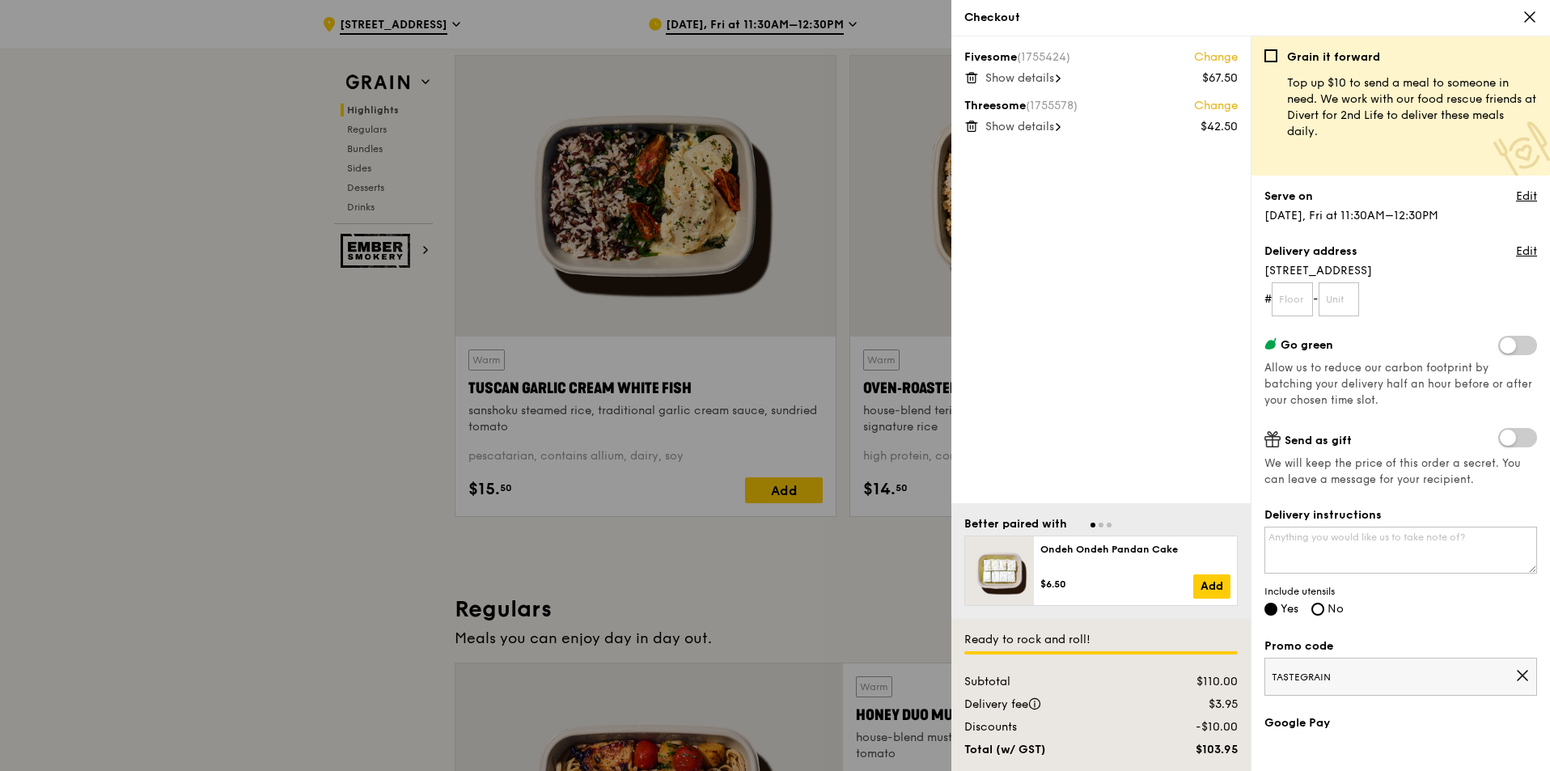
click at [1053, 81] on span "Show details" at bounding box center [1020, 78] width 69 height 14
click at [1227, 57] on link "Change" at bounding box center [1216, 57] width 44 height 16
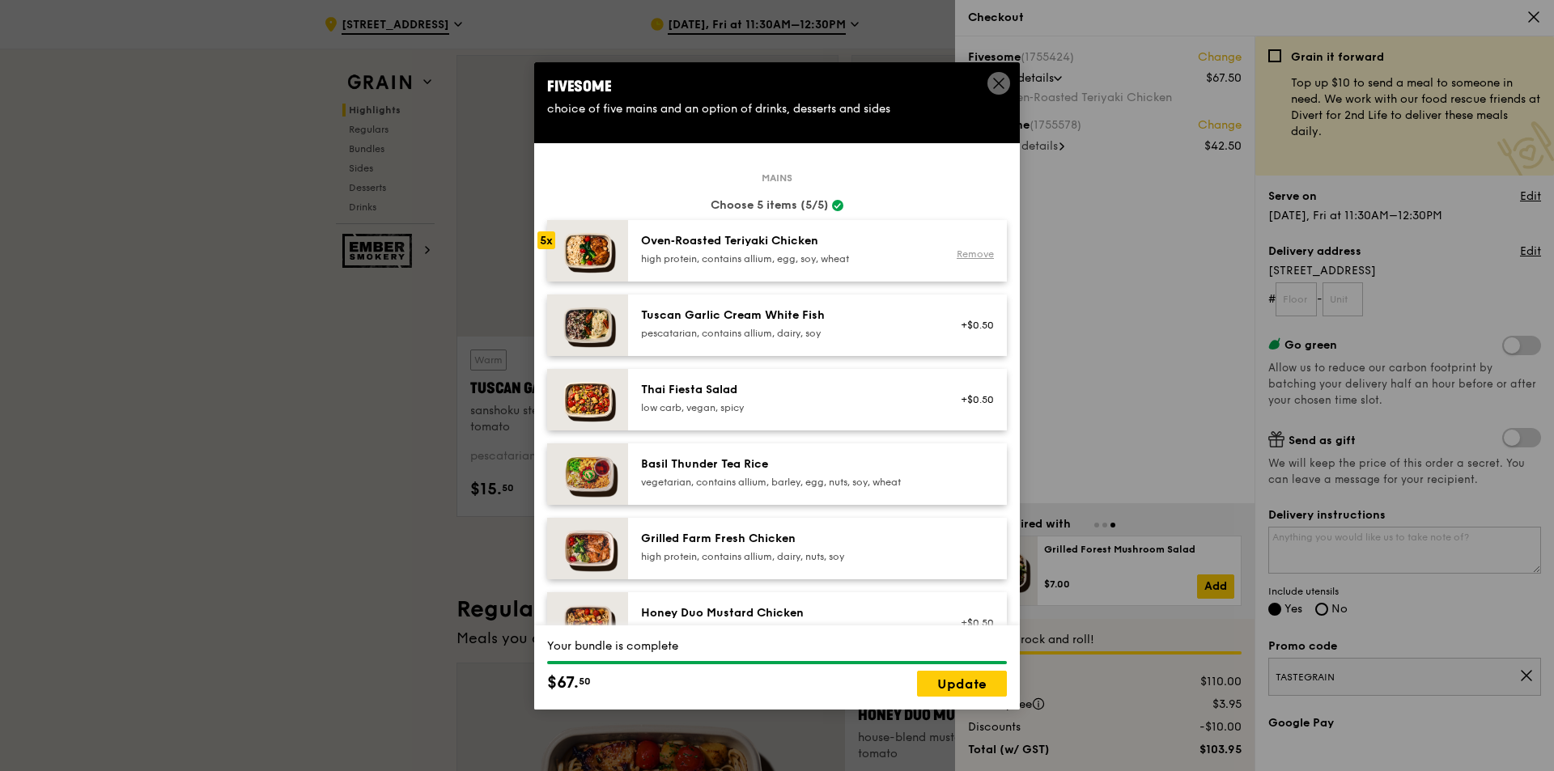
click at [966, 249] on link "Remove" at bounding box center [974, 253] width 37 height 11
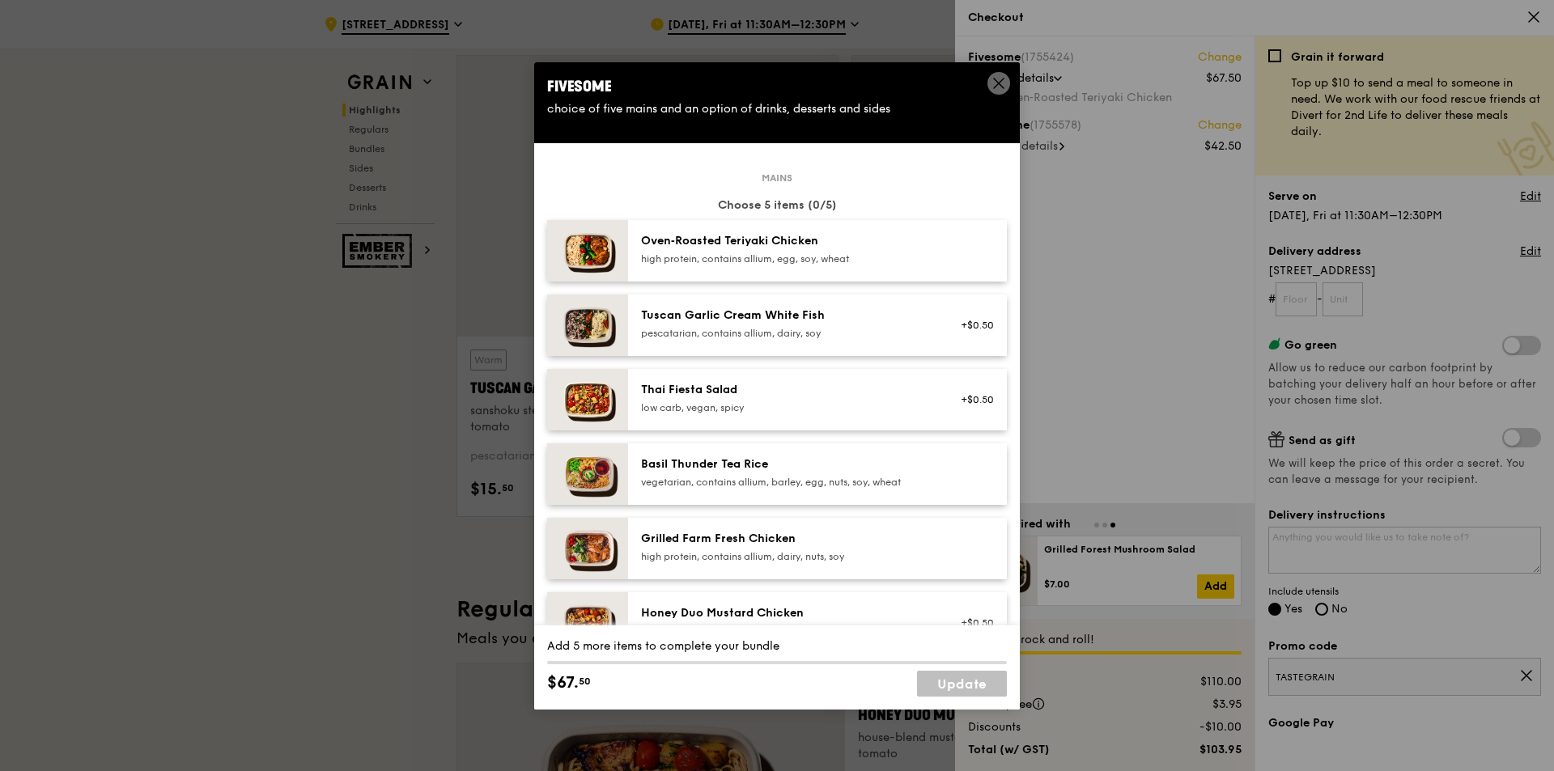
click at [826, 337] on div "pescatarian, contains allium, dairy, soy" at bounding box center [786, 333] width 290 height 13
click at [941, 241] on div at bounding box center [972, 251] width 62 height 36
click at [871, 257] on div "high protein, contains allium, egg, soy, wheat" at bounding box center [786, 258] width 290 height 13
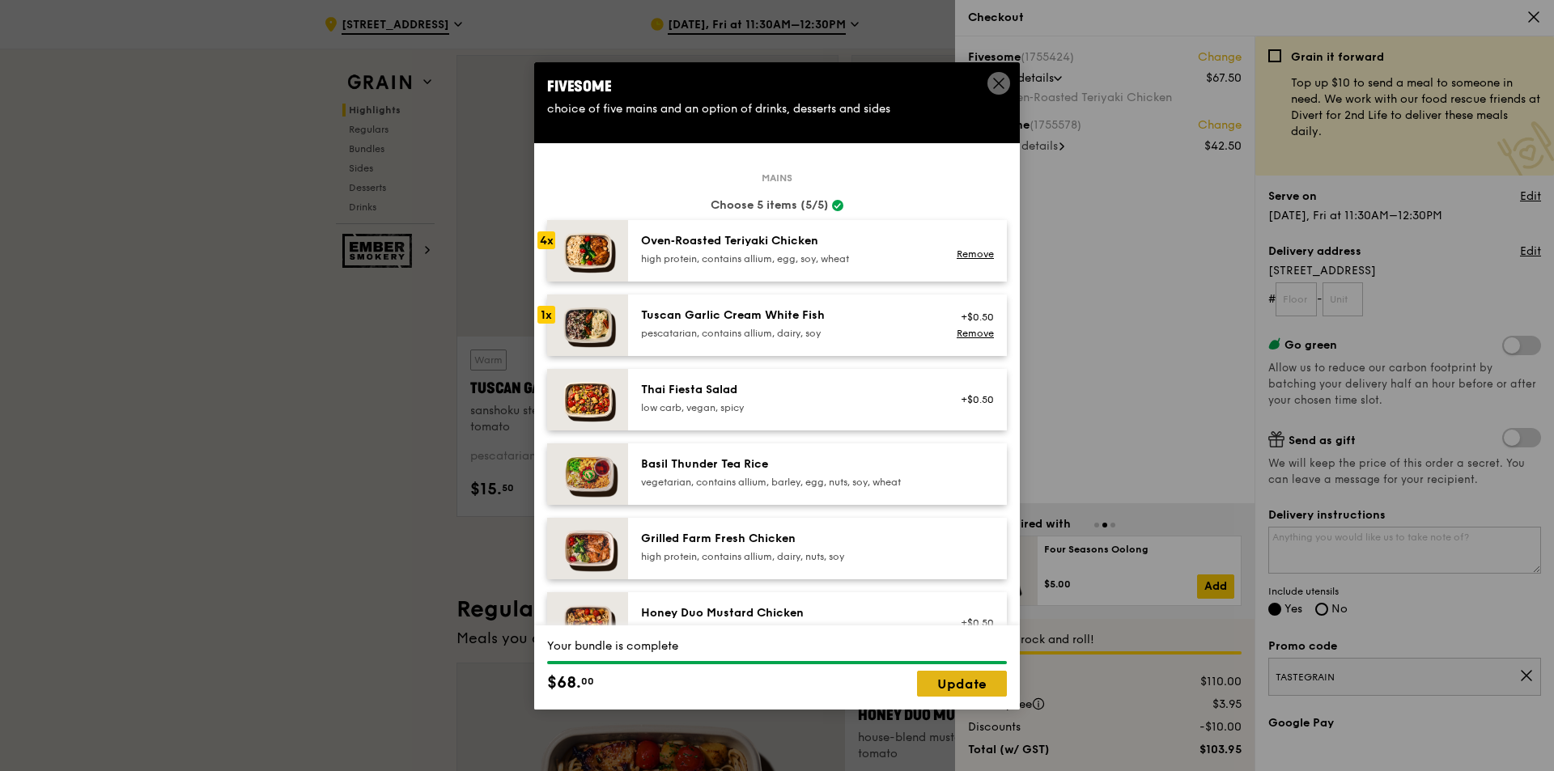
click at [954, 688] on link "Update" at bounding box center [962, 684] width 90 height 26
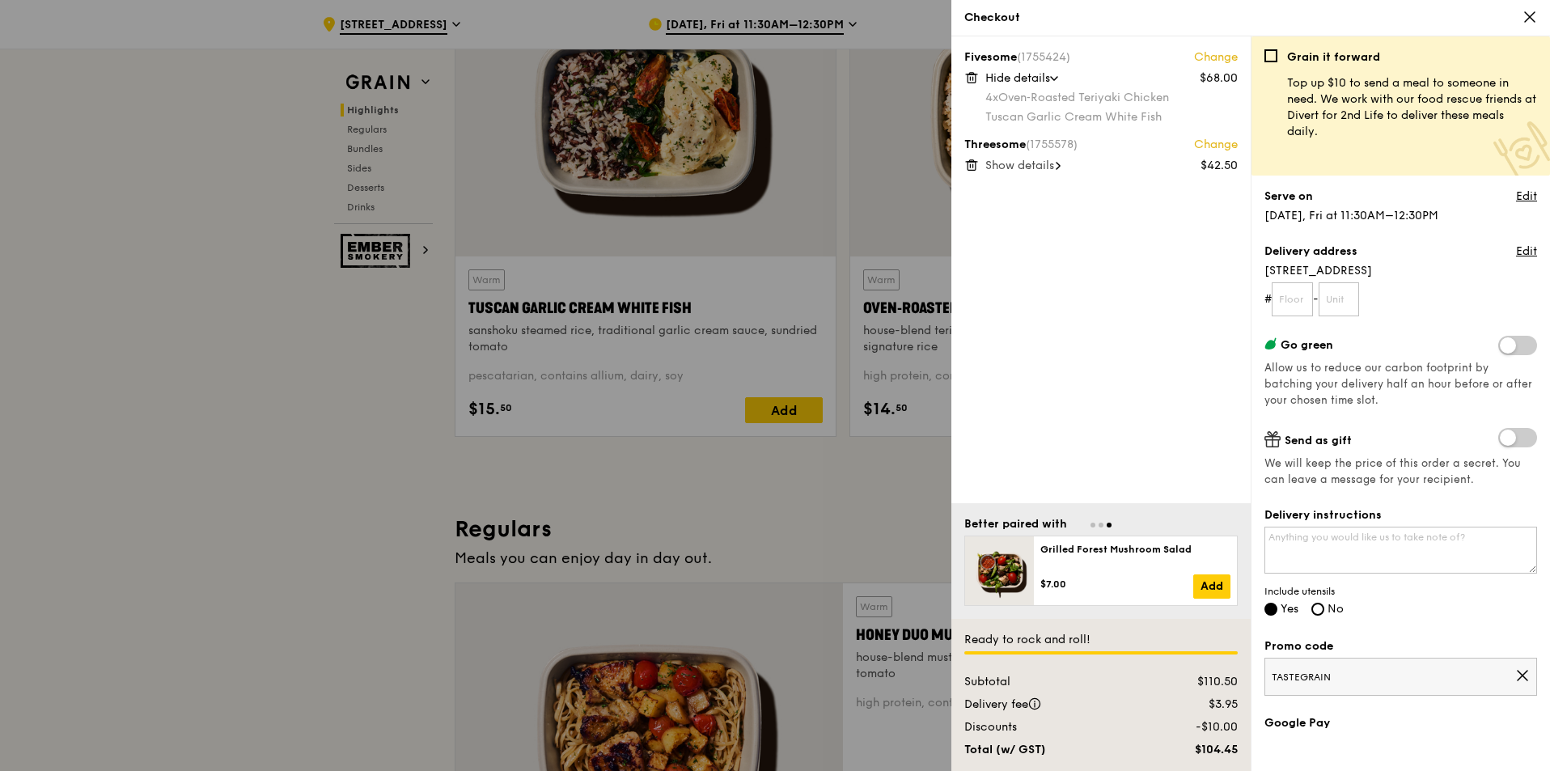
scroll to position [631, 0]
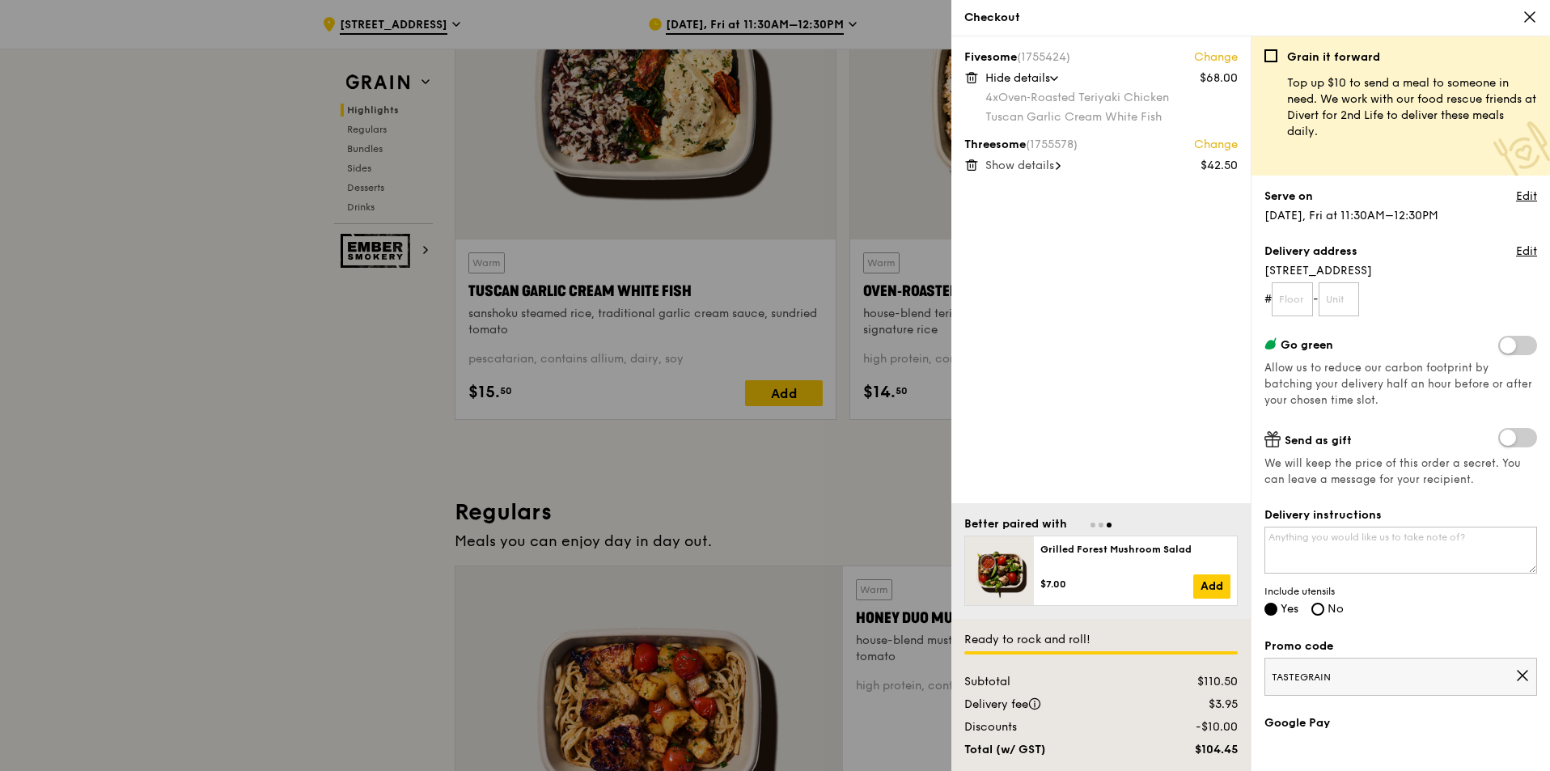
click at [1524, 16] on icon at bounding box center [1530, 17] width 15 height 15
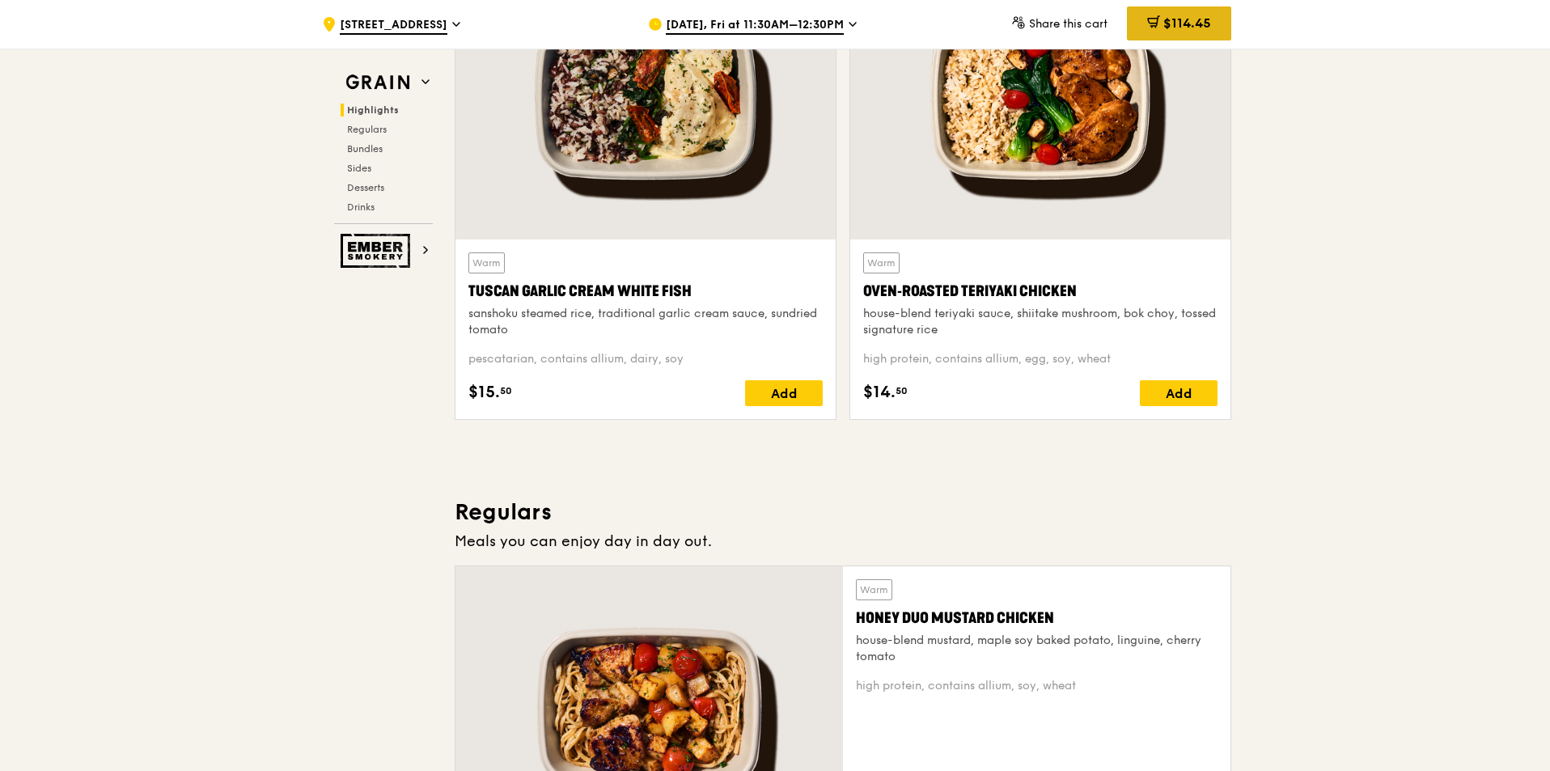
click at [1193, 23] on span "$114.45" at bounding box center [1188, 22] width 48 height 15
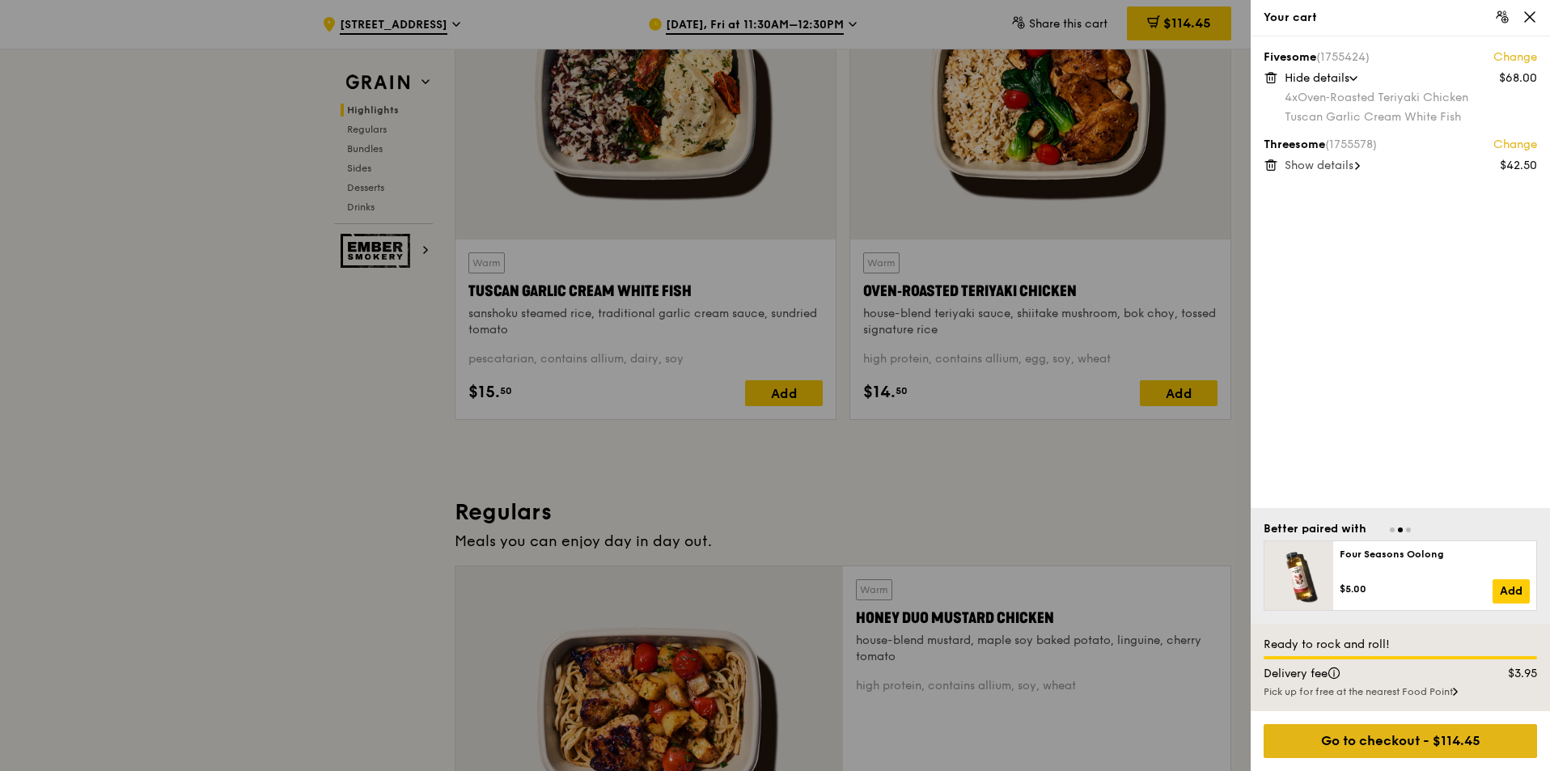
click at [1339, 744] on div "Go to checkout - $114.45" at bounding box center [1400, 741] width 273 height 34
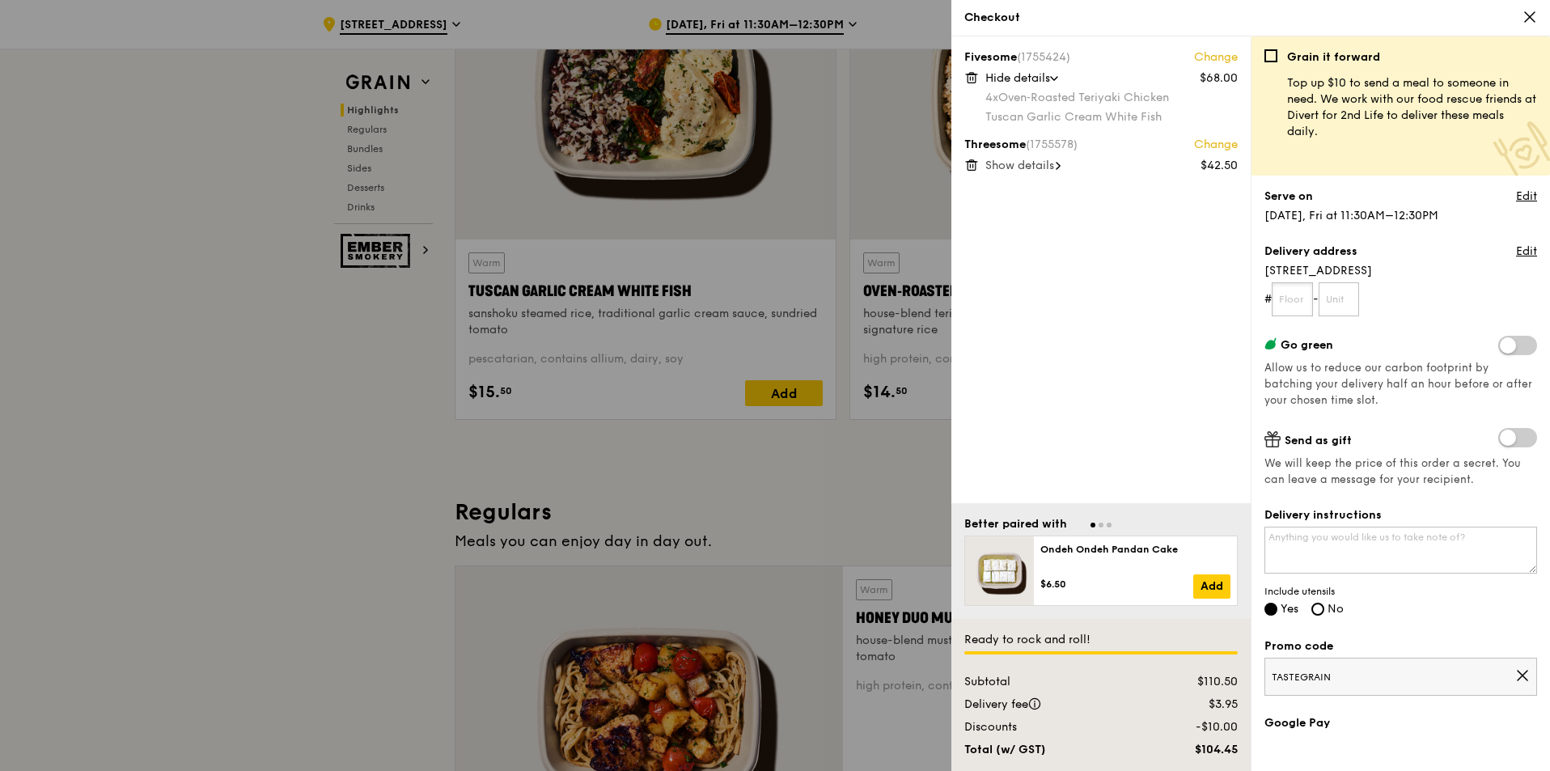
click at [1304, 292] on input "text" at bounding box center [1292, 299] width 41 height 34
type input "03"
click at [1345, 311] on input "text" at bounding box center [1339, 299] width 41 height 34
type input "00"
click at [1352, 555] on textarea "Delivery instructions" at bounding box center [1401, 550] width 273 height 47
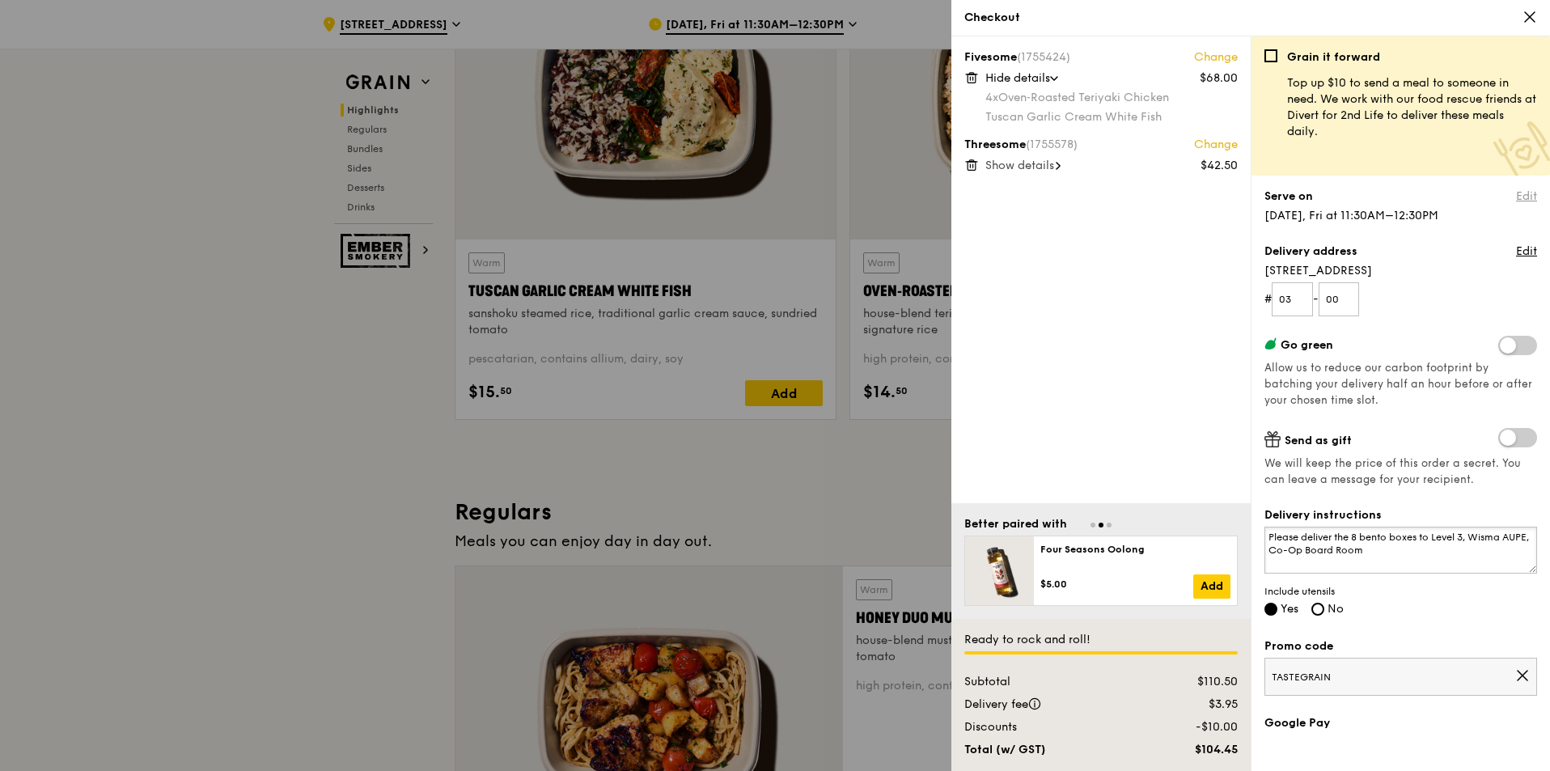
type textarea "Please deliver the 8 bento boxes to Level 3, Wisma AUPE, Co-Op Board Room"
click at [1518, 197] on link "Edit" at bounding box center [1526, 197] width 21 height 16
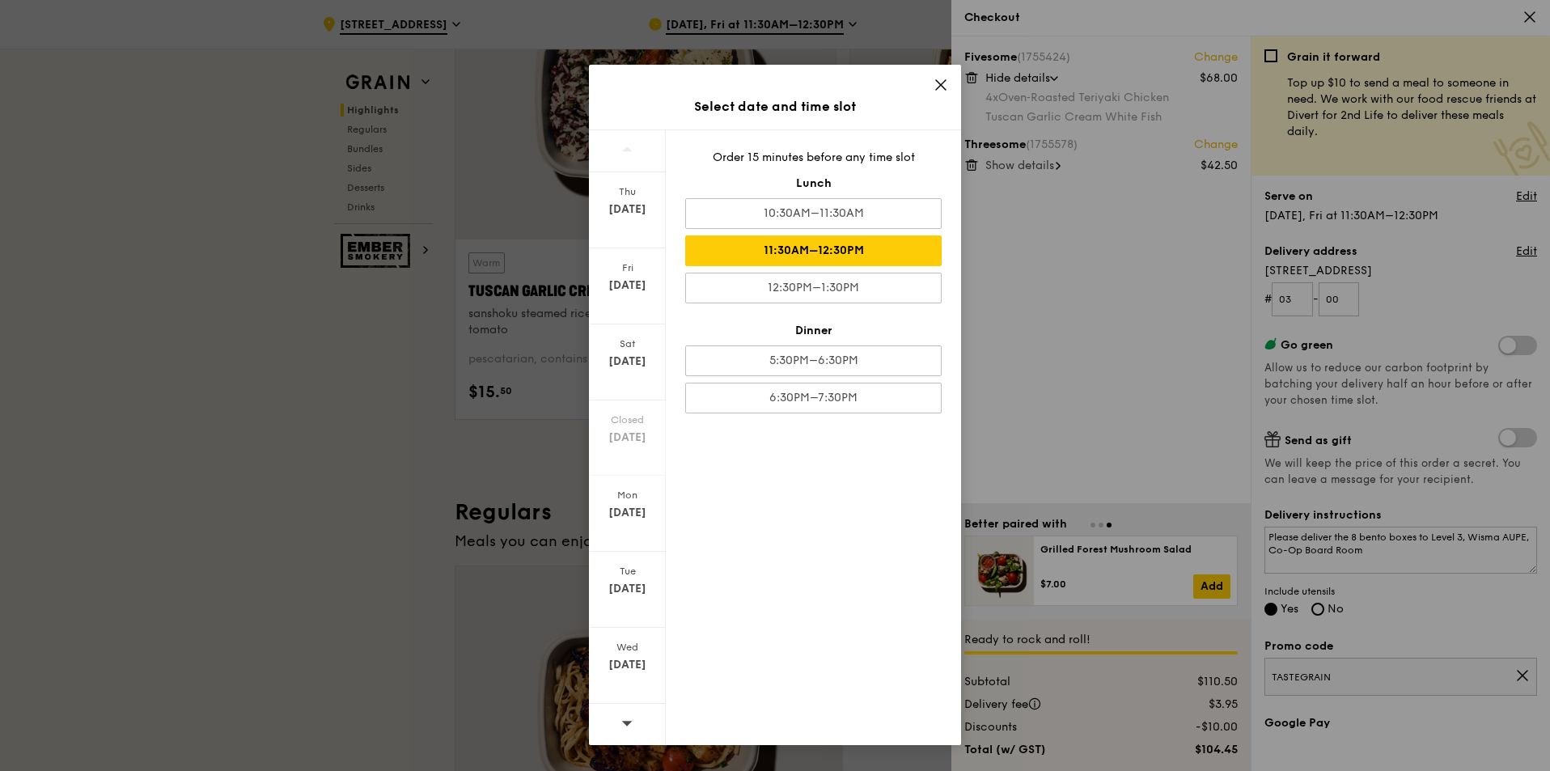
click at [941, 86] on icon at bounding box center [941, 85] width 10 height 10
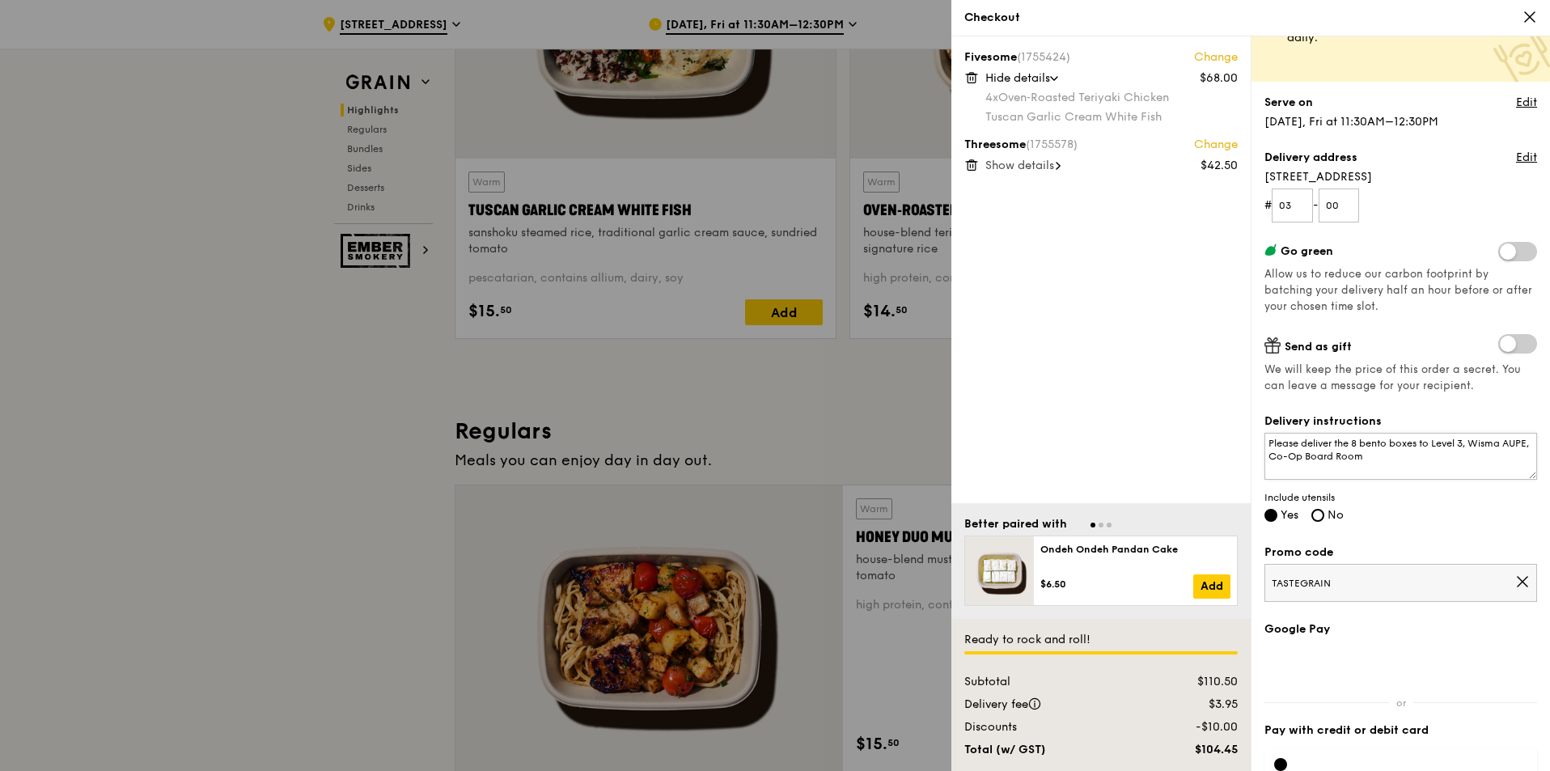
scroll to position [183, 0]
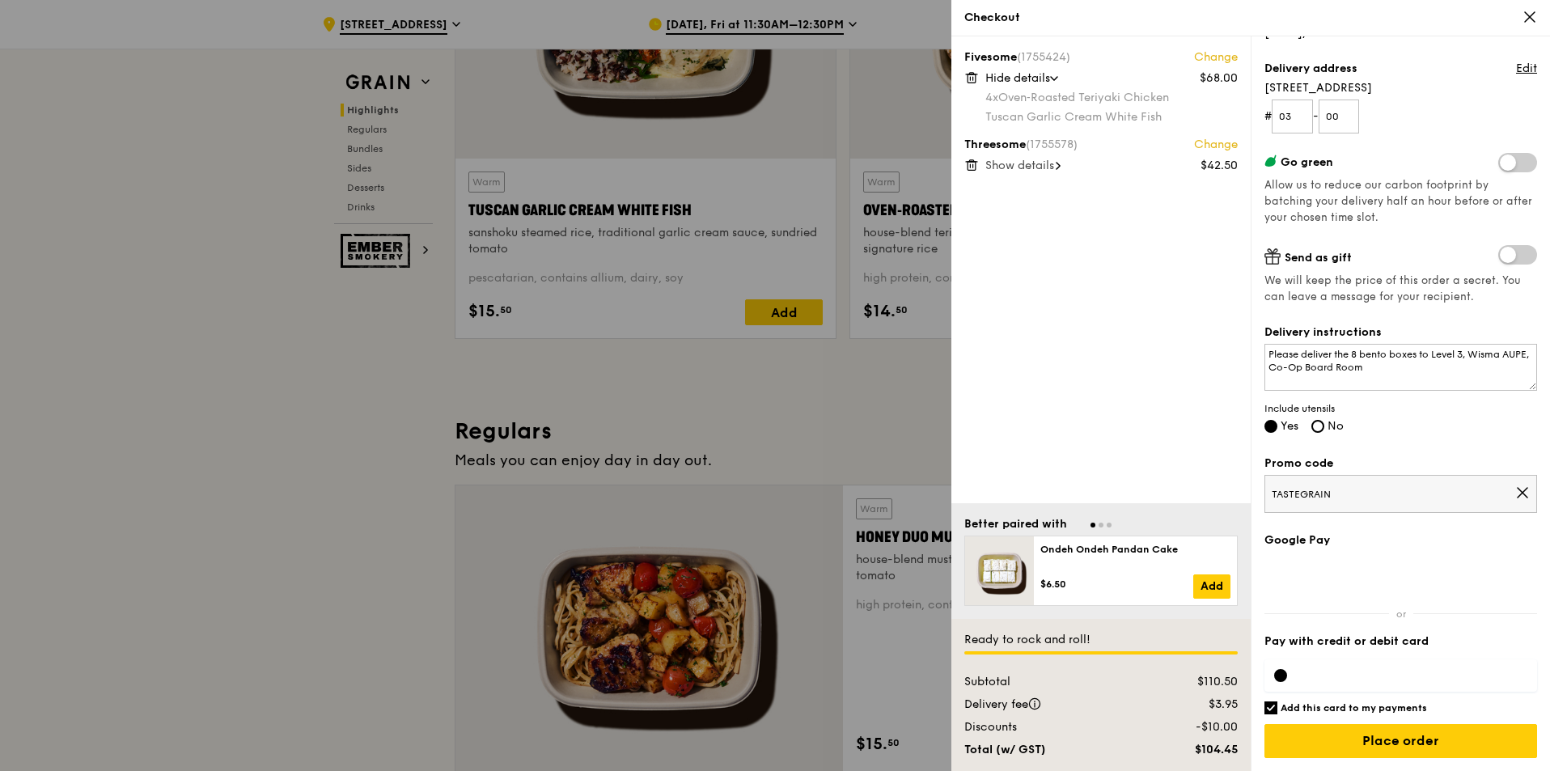
click at [1376, 501] on span "TASTEGRAIN" at bounding box center [1394, 494] width 244 height 13
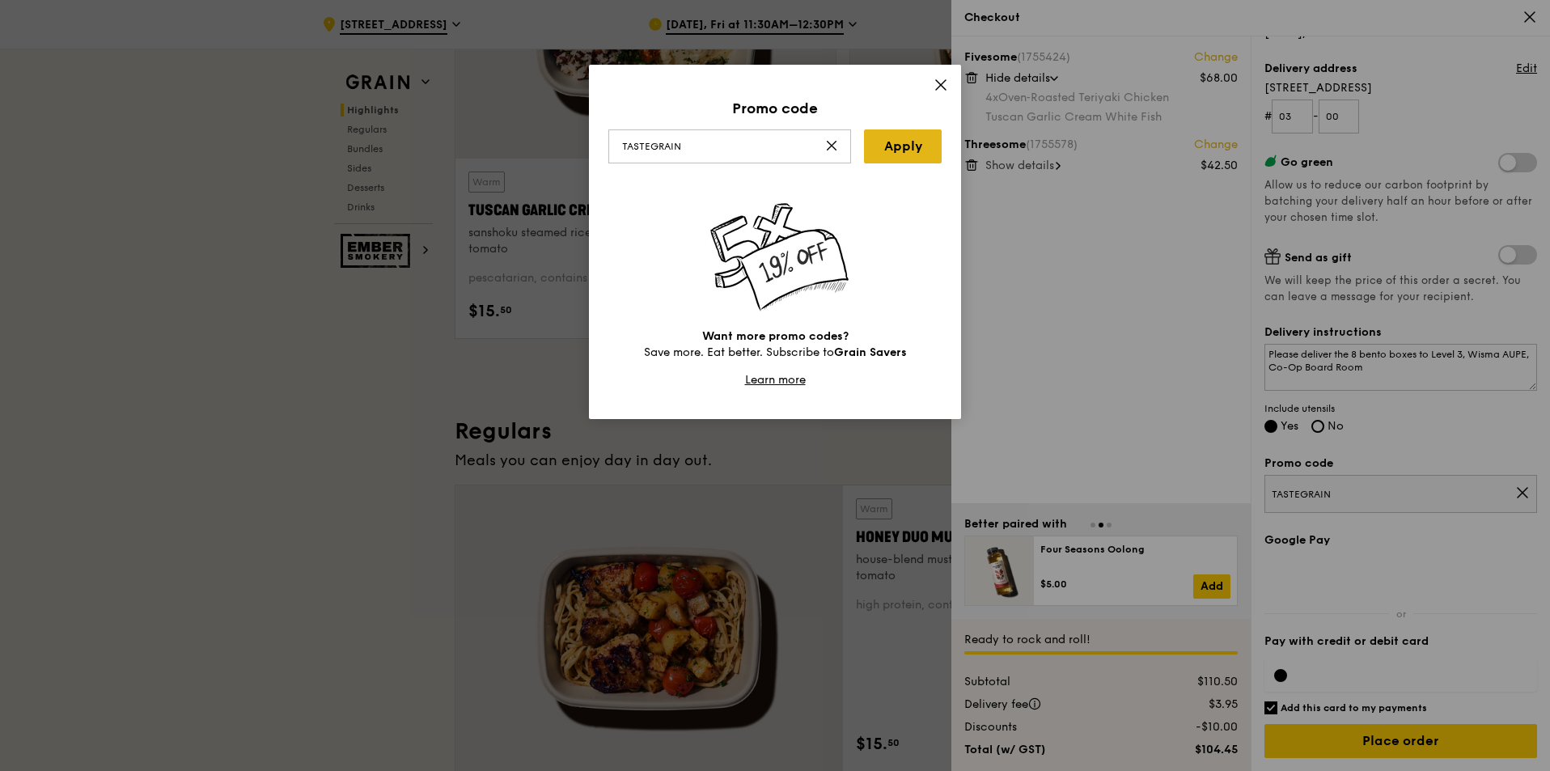
click at [912, 153] on link "Apply" at bounding box center [903, 146] width 78 height 34
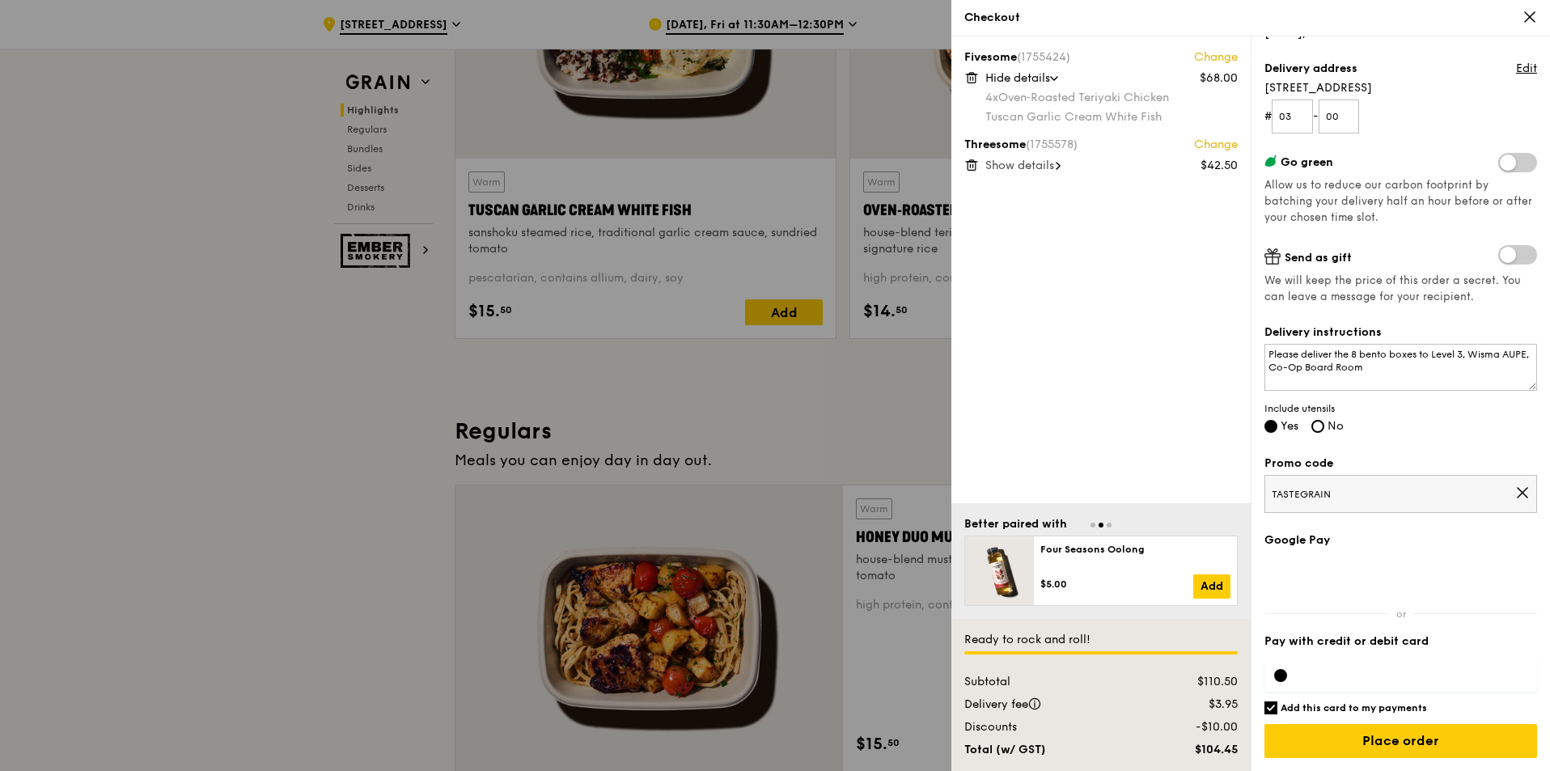
click at [1400, 495] on span "TASTEGRAIN" at bounding box center [1394, 494] width 244 height 13
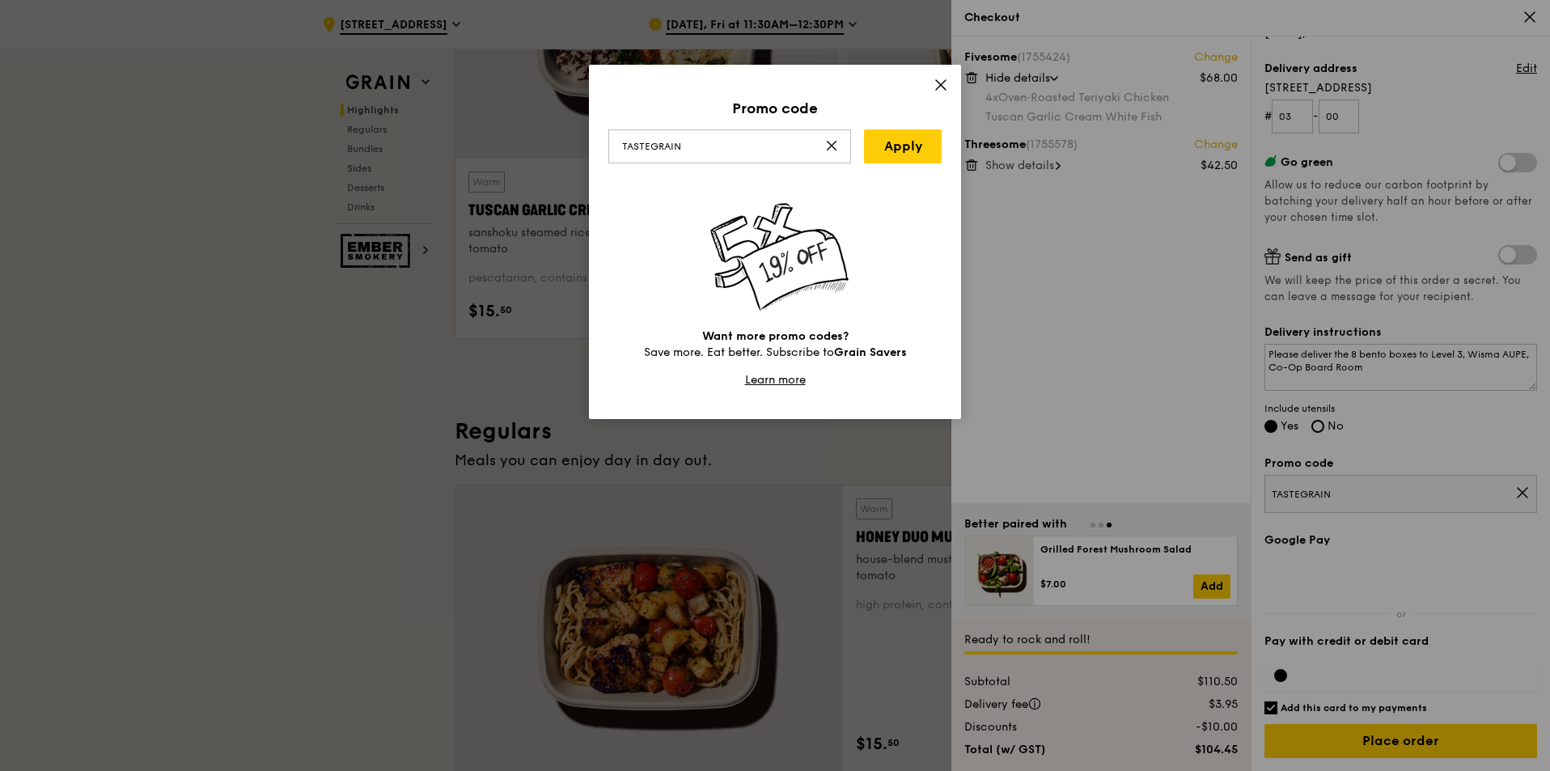
drag, startPoint x: 709, startPoint y: 139, endPoint x: 586, endPoint y: 135, distance: 123.1
click at [586, 135] on div "Promo code TASTEGRAIN Apply Want more promo codes? Save more. Eat better. Subsc…" at bounding box center [775, 385] width 1550 height 771
click at [886, 155] on link "Apply" at bounding box center [903, 146] width 78 height 34
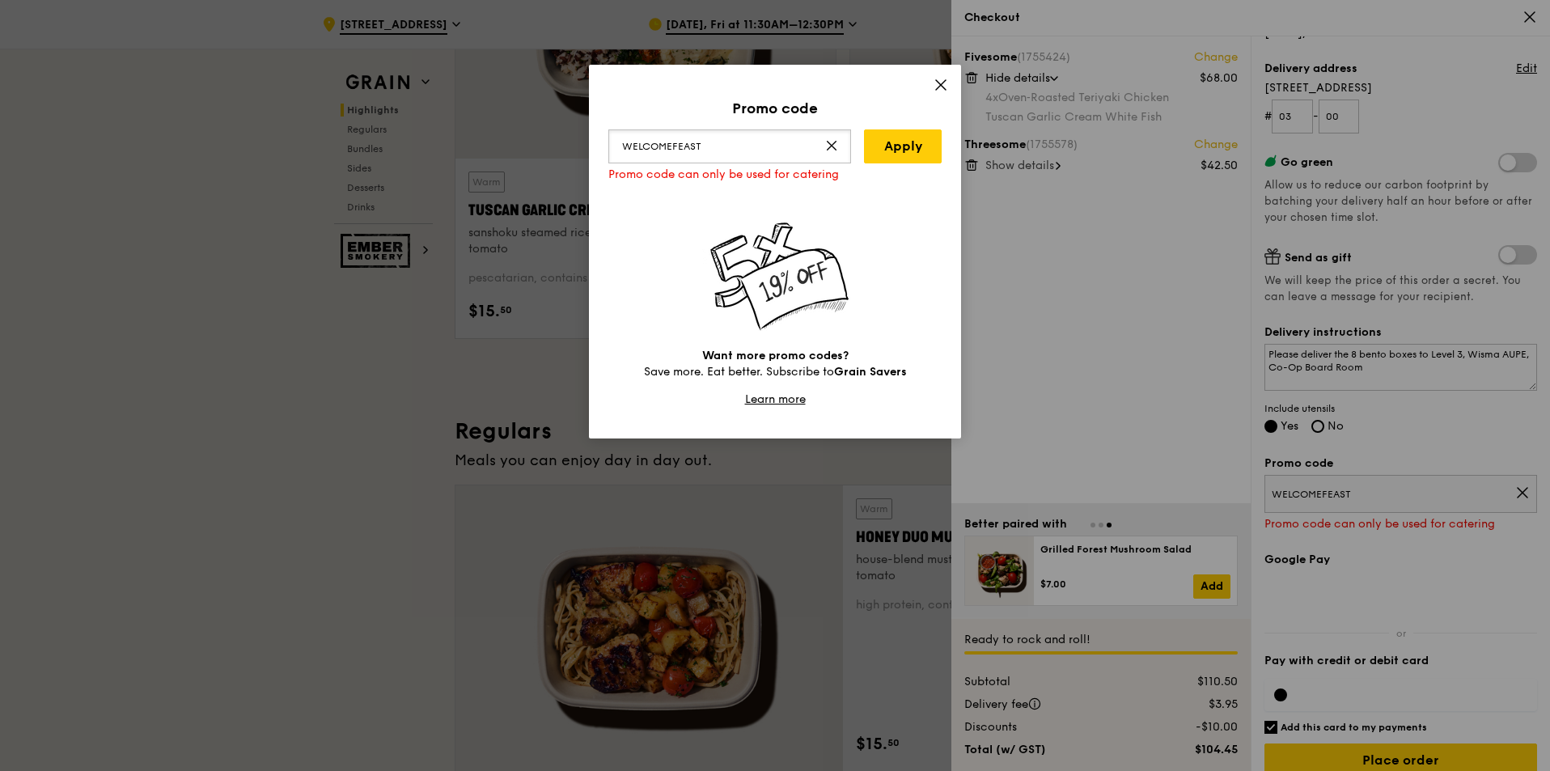
drag, startPoint x: 764, startPoint y: 150, endPoint x: 580, endPoint y: 125, distance: 185.3
click at [580, 125] on div "Promo code WELCOMEFEAST Apply Promo code can only be used for catering Want mor…" at bounding box center [775, 385] width 1550 height 771
type input "TASTEGRAIN"
click at [898, 150] on link "Apply" at bounding box center [903, 146] width 78 height 34
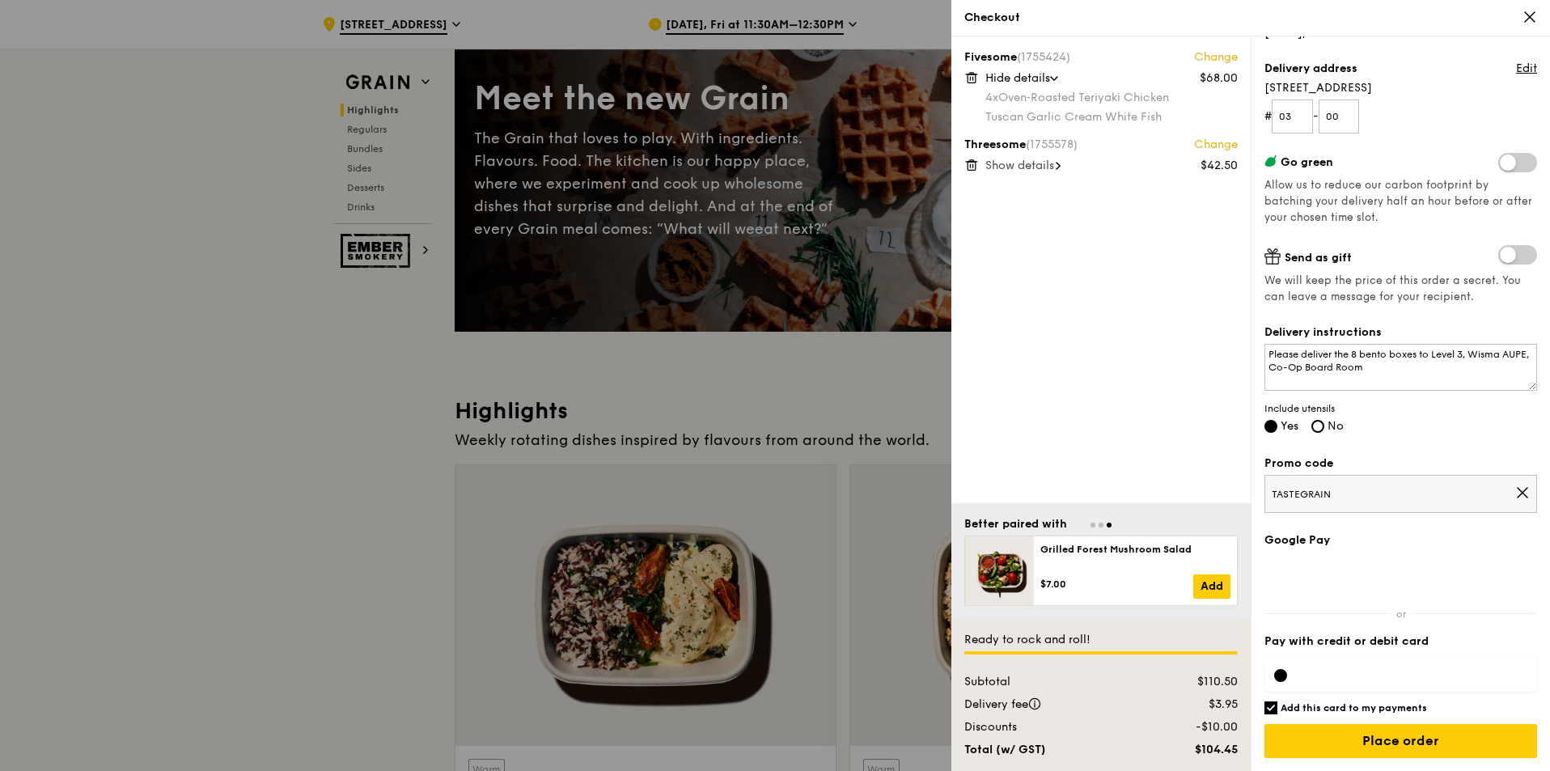
scroll to position [119, 0]
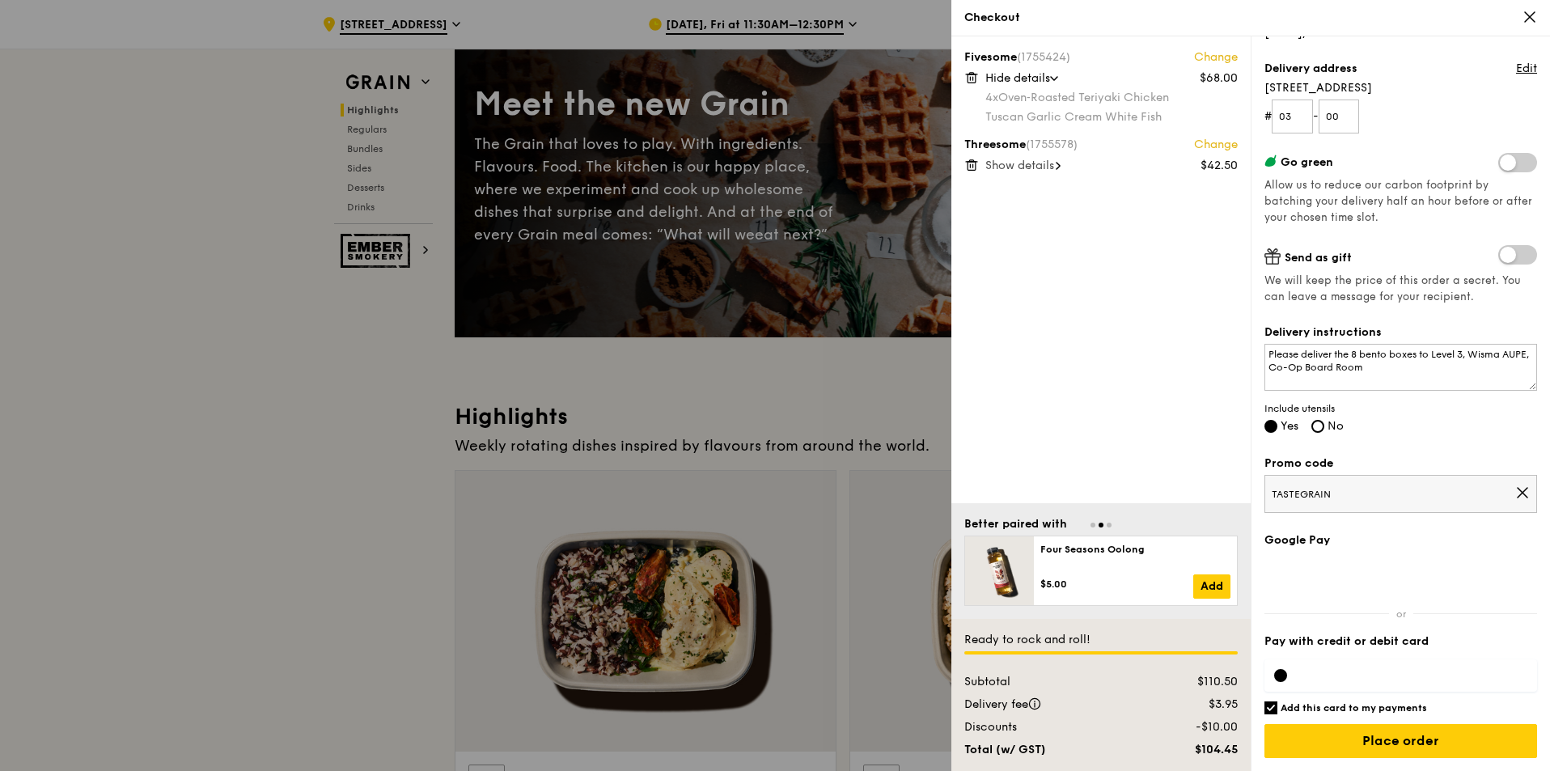
click at [1029, 165] on span "Show details" at bounding box center [1020, 166] width 69 height 14
click at [326, 496] on div at bounding box center [775, 385] width 1550 height 771
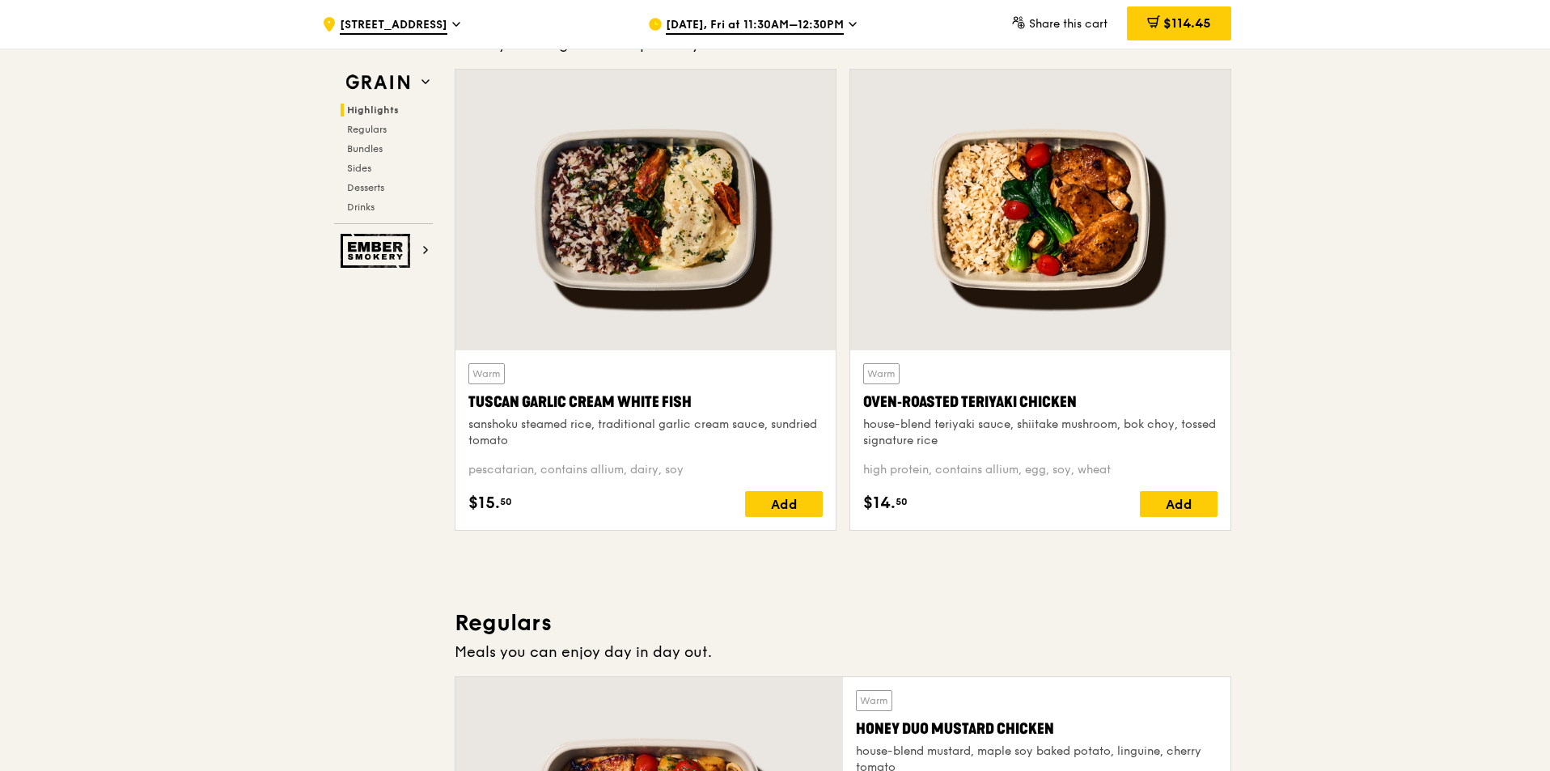
scroll to position [0, 0]
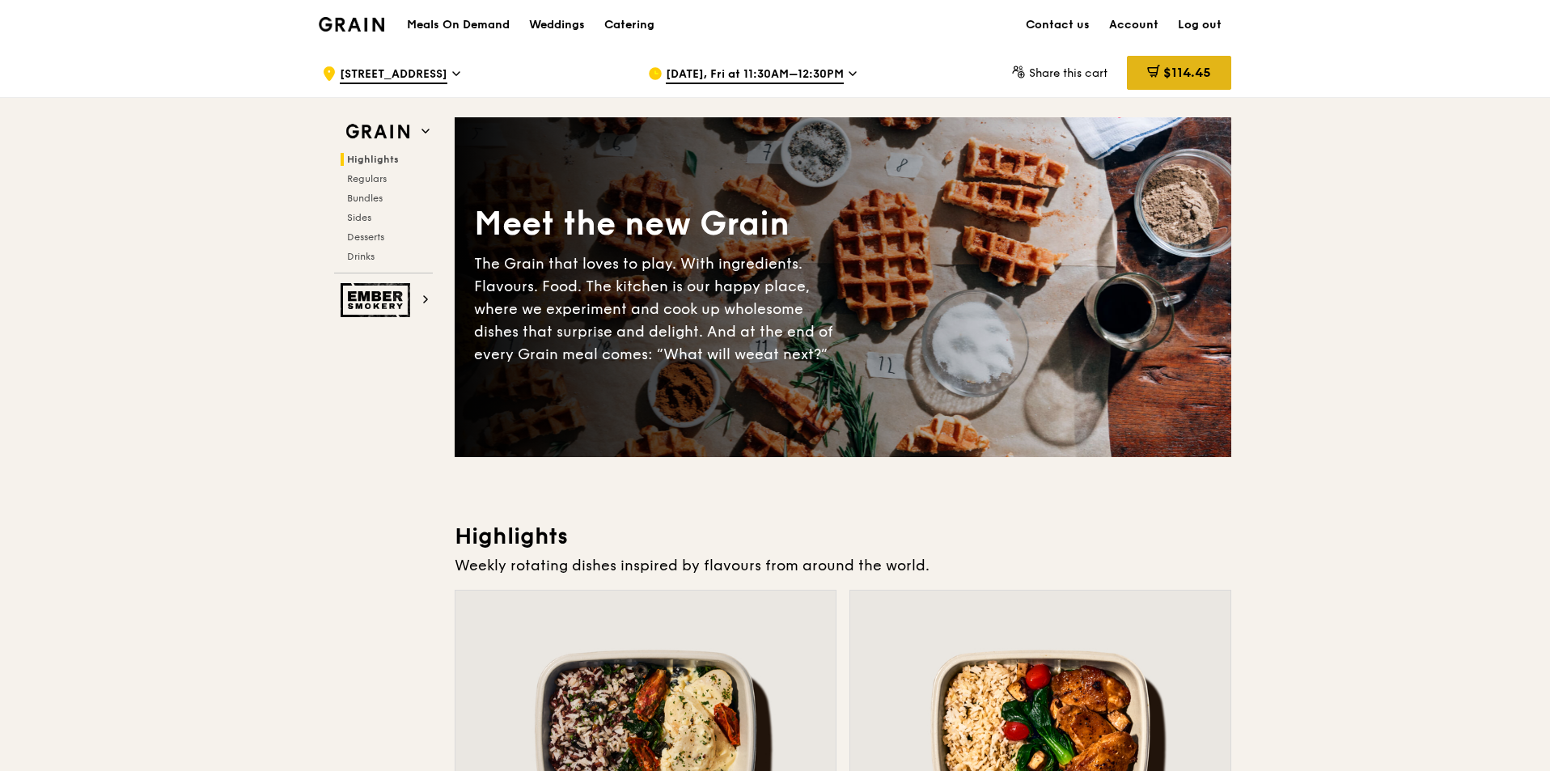
click at [1180, 70] on span "$114.45" at bounding box center [1188, 72] width 48 height 15
